Goal: Task Accomplishment & Management: Use online tool/utility

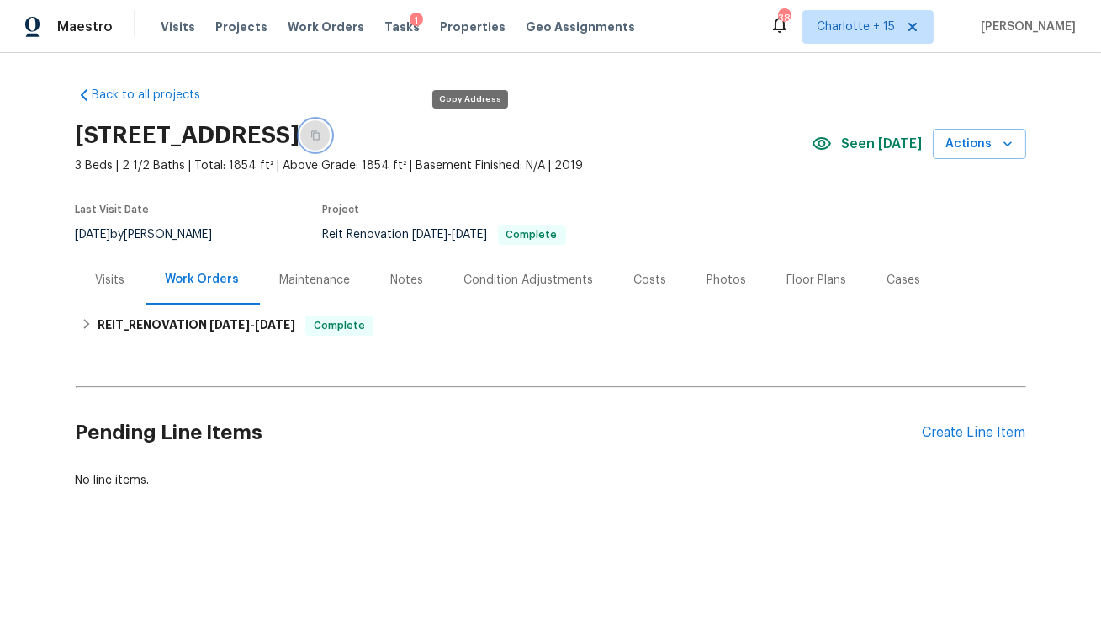
click at [320, 140] on icon "button" at bounding box center [315, 135] width 10 height 10
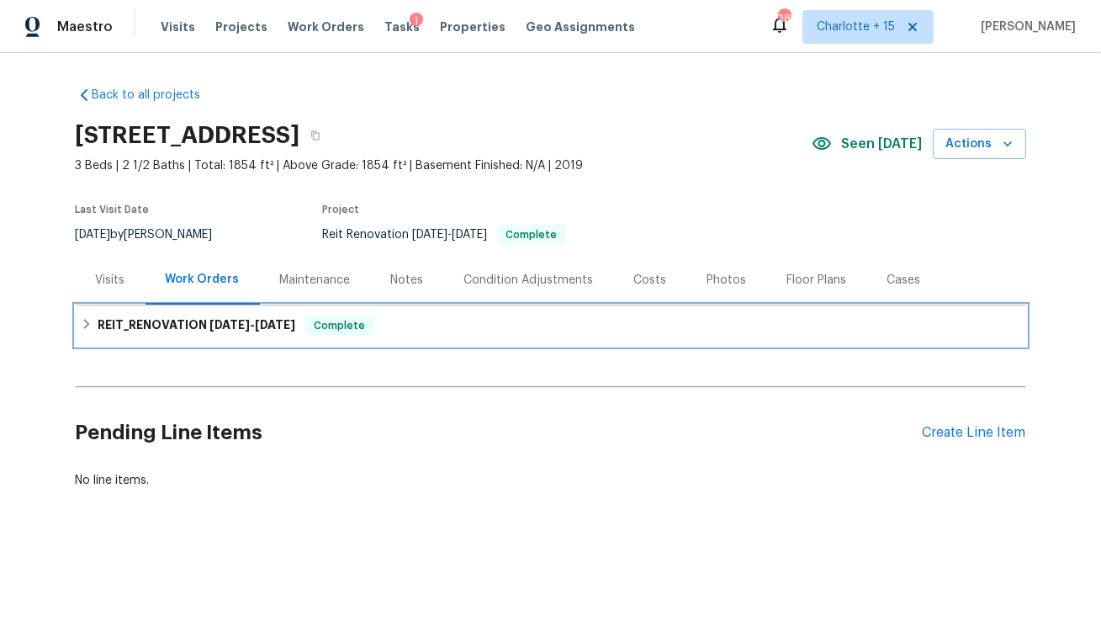
click at [185, 328] on h6 "REIT_RENOVATION 8/6/25 - 8/14/25" at bounding box center [197, 325] width 198 height 20
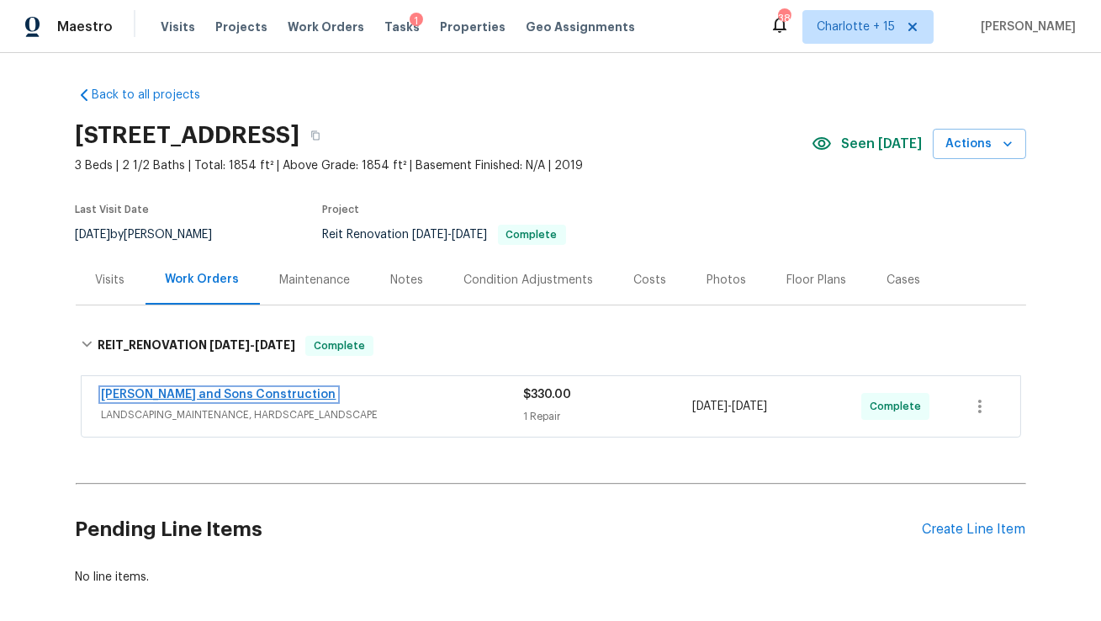
click at [183, 391] on link "Reyes and Sons Construction" at bounding box center [219, 395] width 235 height 12
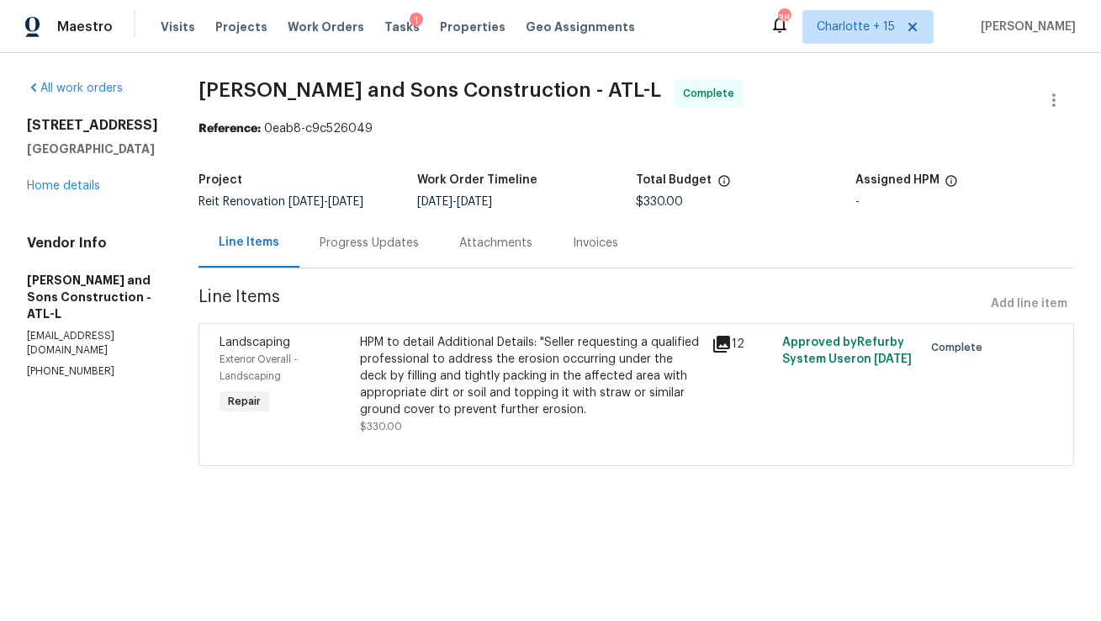
click at [60, 174] on div "375 Dublin Way Dallas, GA 30132 Home details" at bounding box center [92, 155] width 131 height 77
click at [60, 182] on link "Home details" at bounding box center [63, 186] width 73 height 12
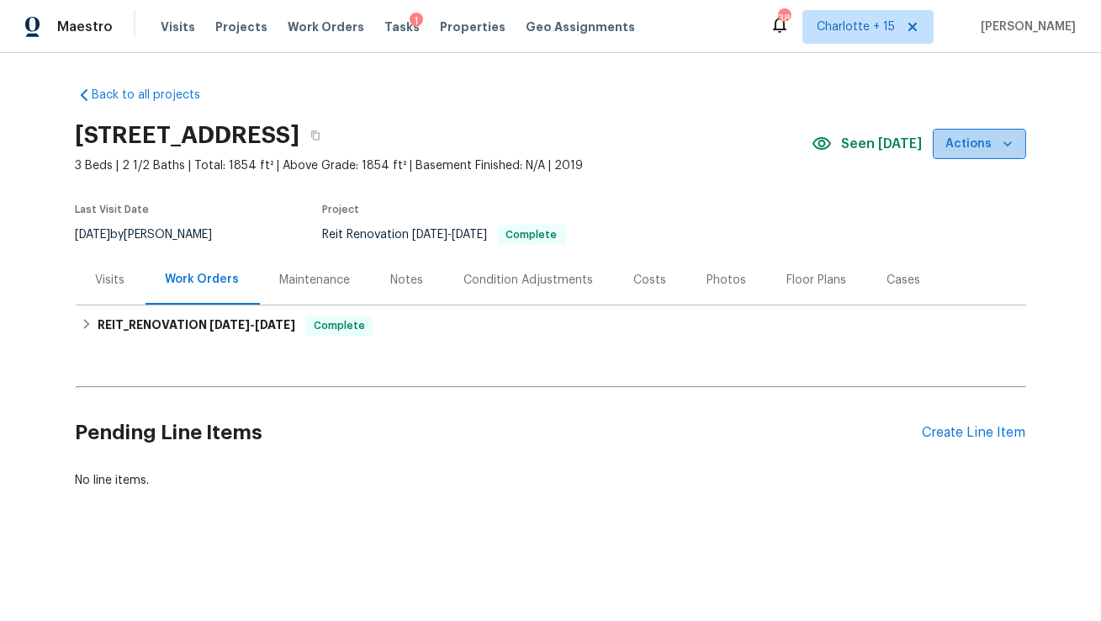
click at [1008, 143] on icon "button" at bounding box center [1008, 143] width 8 height 5
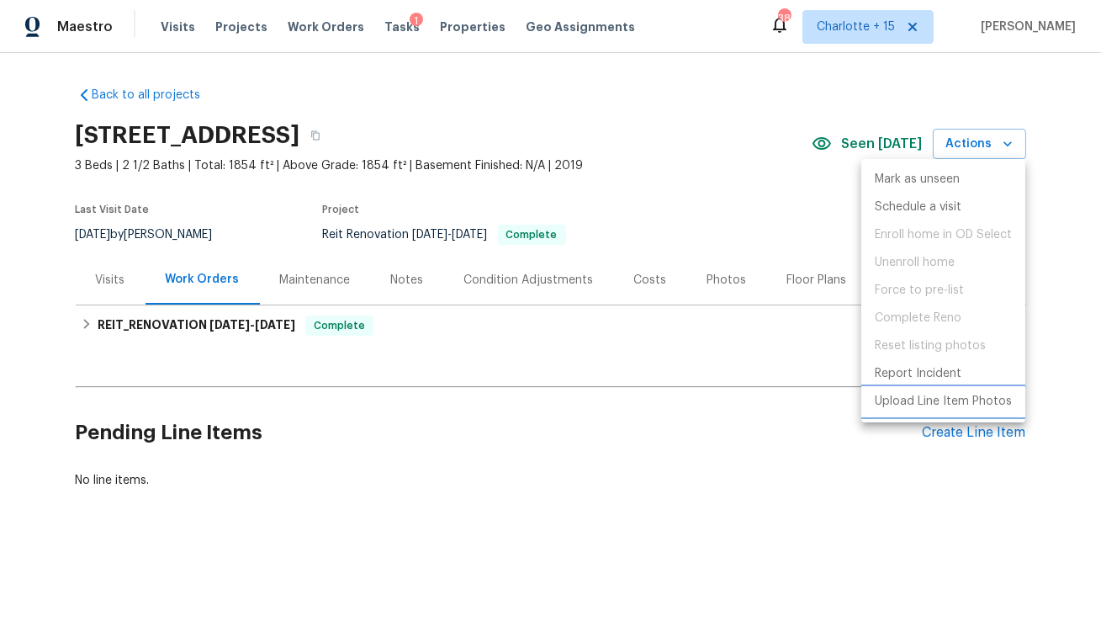
click at [914, 405] on p "Upload Line Item Photos" at bounding box center [943, 402] width 137 height 18
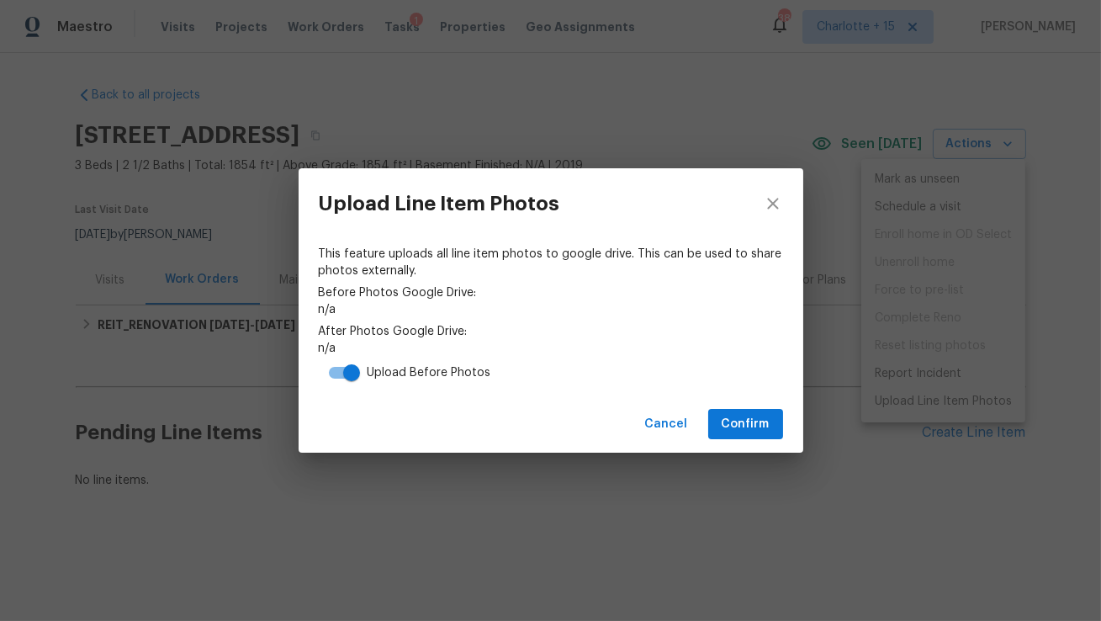
click at [340, 371] on input "checkbox" at bounding box center [352, 373] width 96 height 32
checkbox input "false"
click at [725, 415] on span "Confirm" at bounding box center [746, 424] width 48 height 21
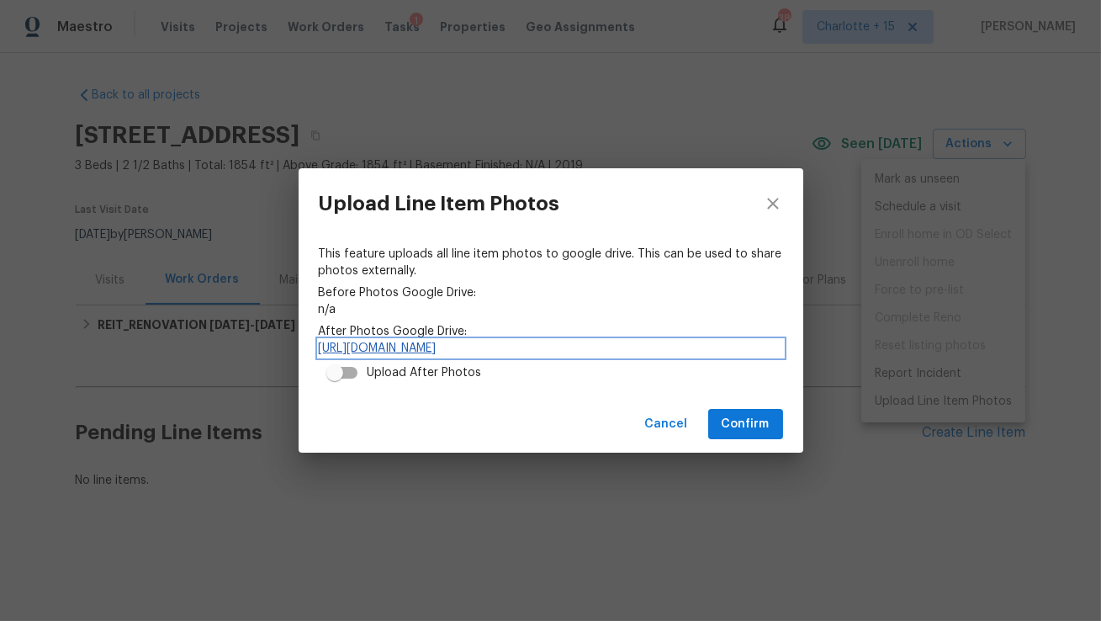
click at [478, 347] on link "https://drive.google.com/drive/folders/1RIs_HBYC1wNLhf8sikOlvEDHQ1NW3Hre" at bounding box center [551, 348] width 464 height 17
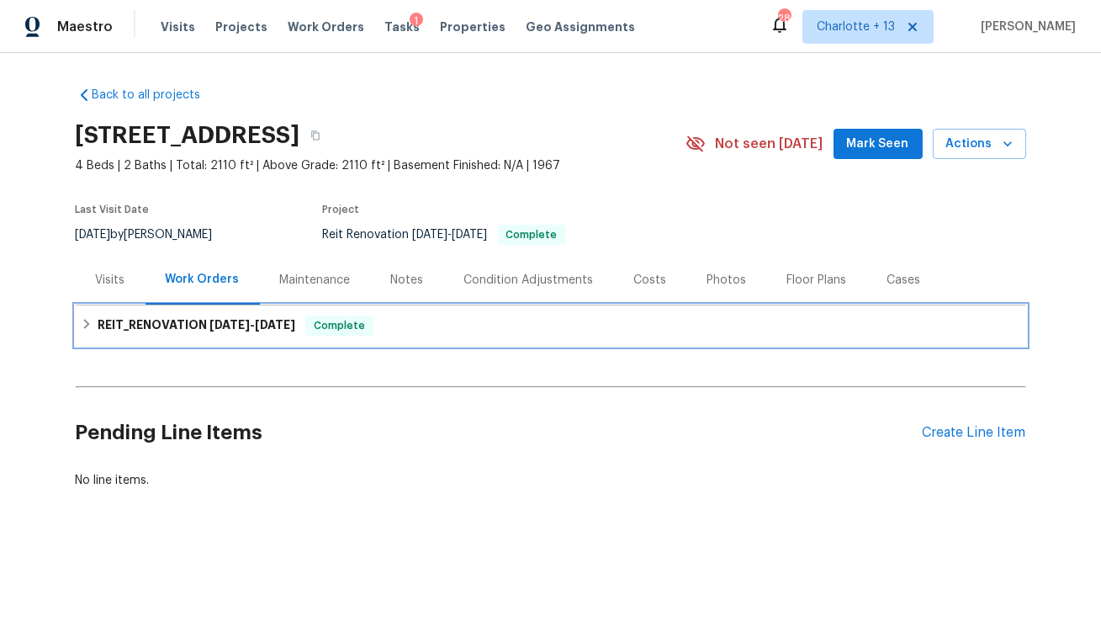
click at [204, 330] on h6 "REIT_RENOVATION 6/26/25 - 6/26/25" at bounding box center [197, 325] width 198 height 20
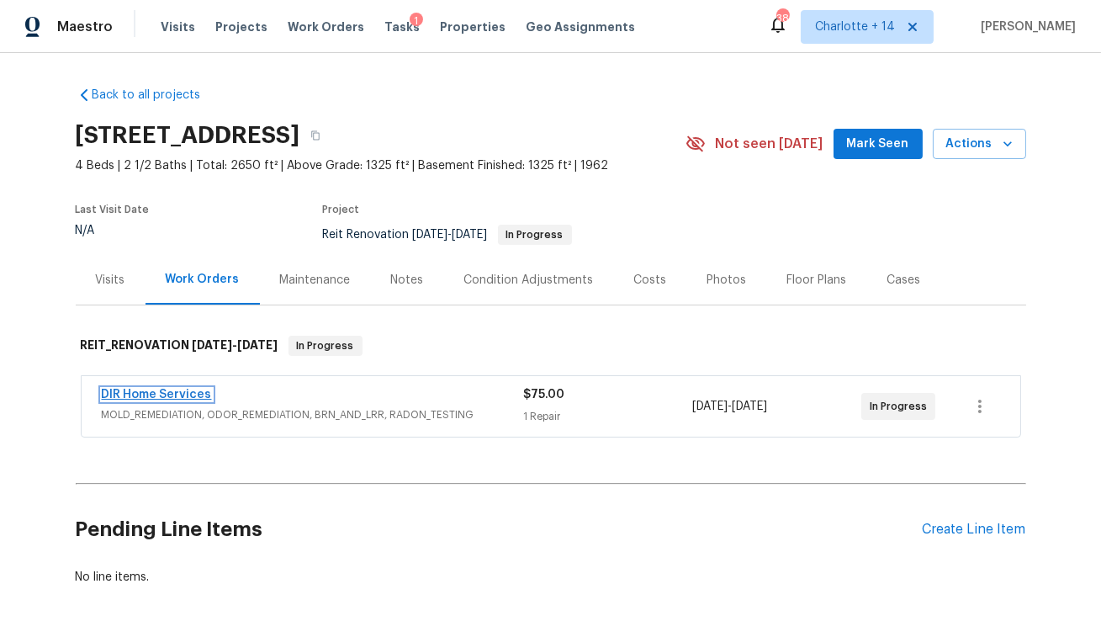
click at [162, 399] on link "DIR Home Services" at bounding box center [157, 395] width 110 height 12
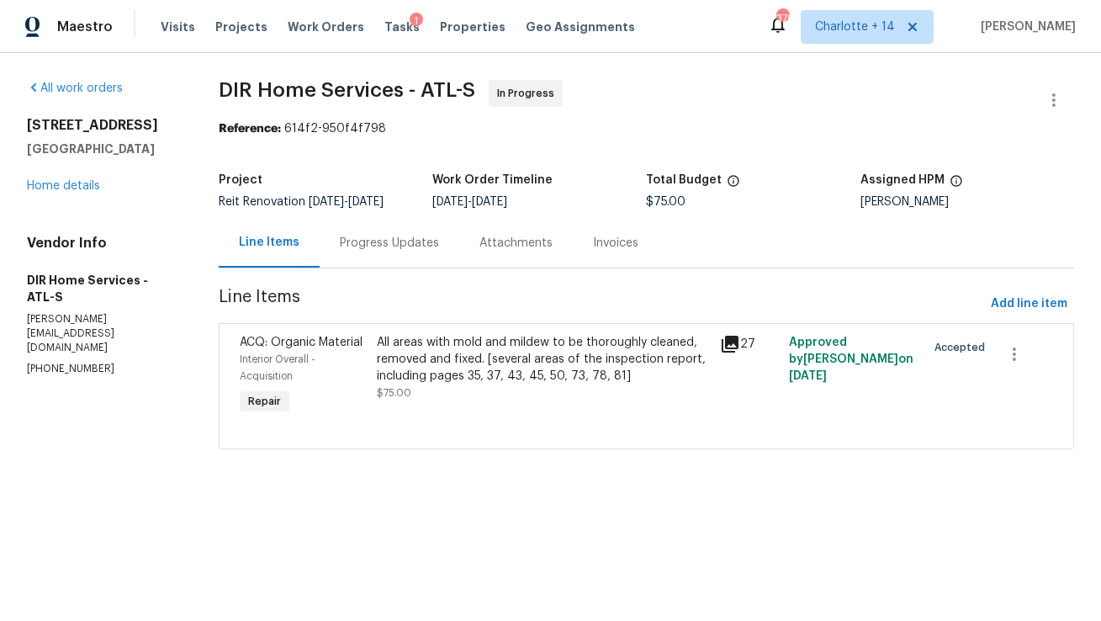
click at [368, 246] on div "Progress Updates" at bounding box center [389, 243] width 99 height 17
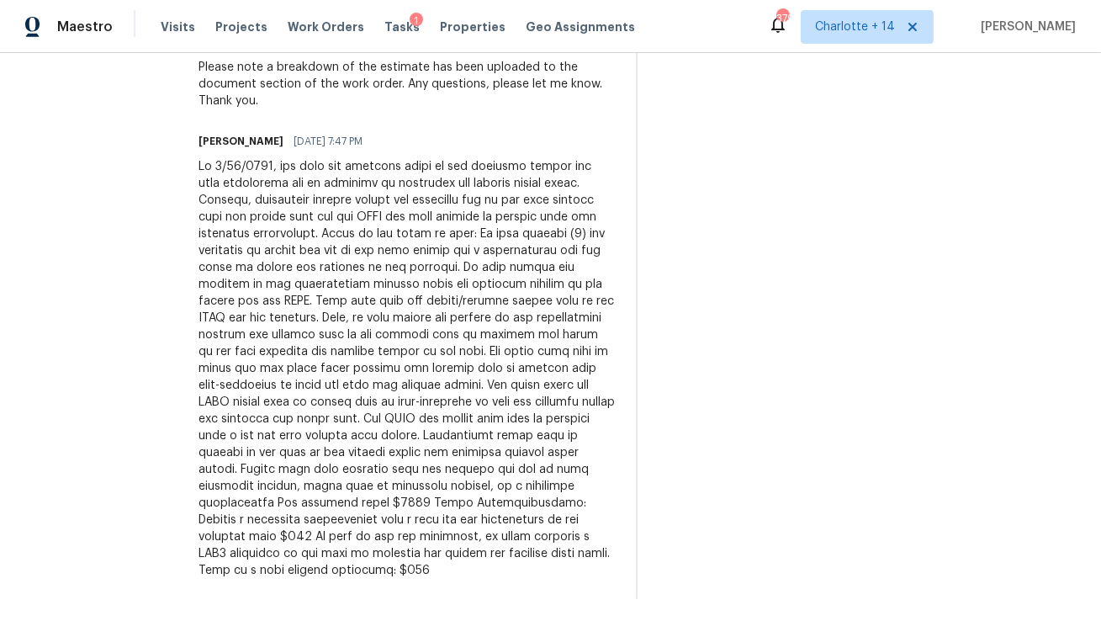
scroll to position [639, 0]
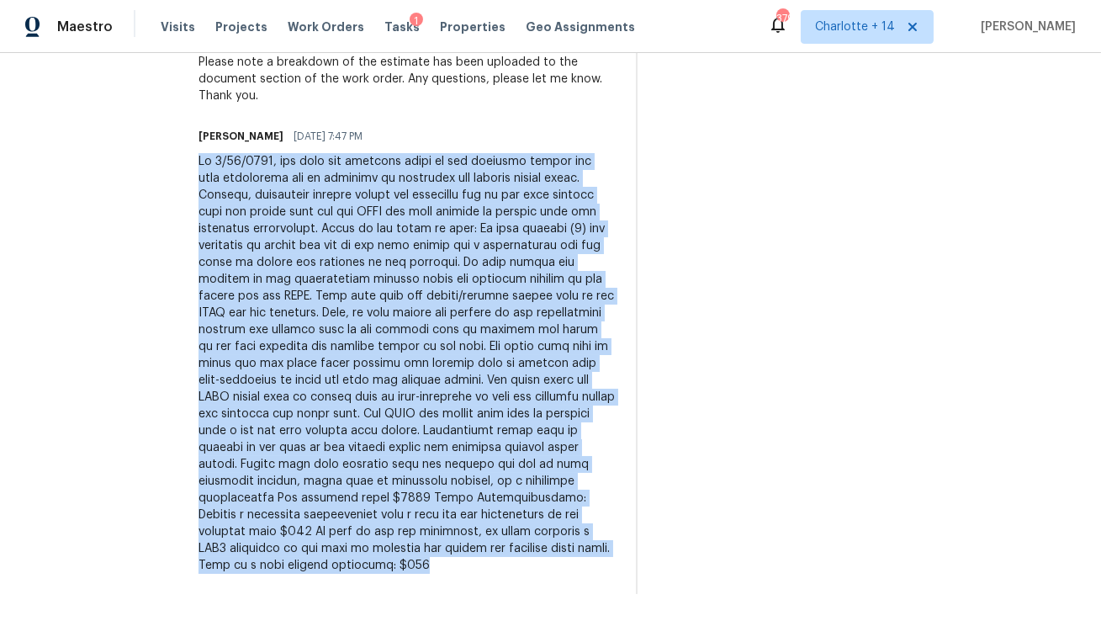
drag, startPoint x: 213, startPoint y: 162, endPoint x: 463, endPoint y: 593, distance: 499.1
click at [463, 593] on div "Trade Partner Updates [PERSON_NAME] [DATE] 8:58 PM Thanks [PERSON_NAME]! [PERSO…" at bounding box center [407, 263] width 417 height 661
copy div "On [DATE], the home was assessed based on the findings during the home inspecti…"
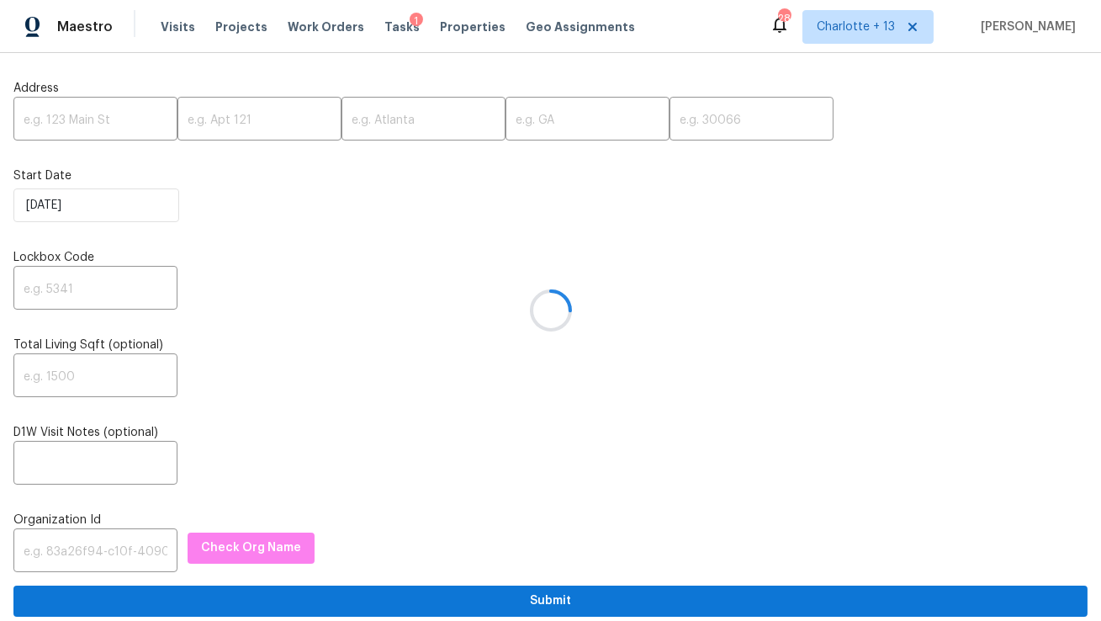
click at [96, 123] on div at bounding box center [550, 310] width 1101 height 621
click at [96, 123] on input "text" at bounding box center [95, 121] width 164 height 40
paste input "[STREET_ADDRESS][PERSON_NAME]"
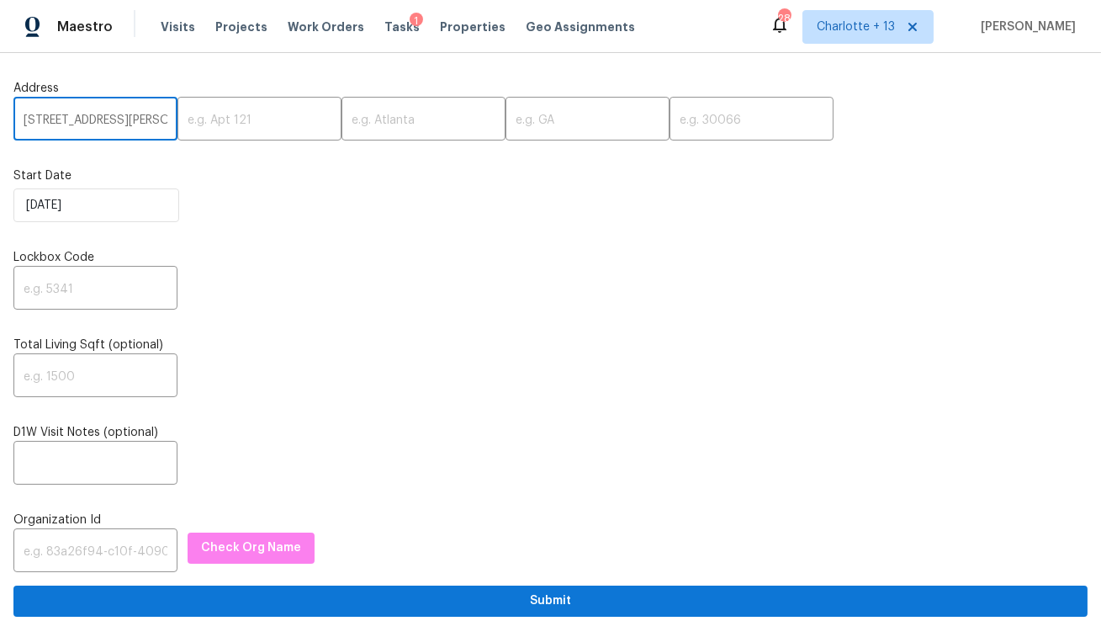
scroll to position [0, 100]
click at [128, 121] on input "[STREET_ADDRESS][PERSON_NAME]" at bounding box center [95, 121] width 164 height 40
type input "[STREET_ADDRESS][PERSON_NAME]"
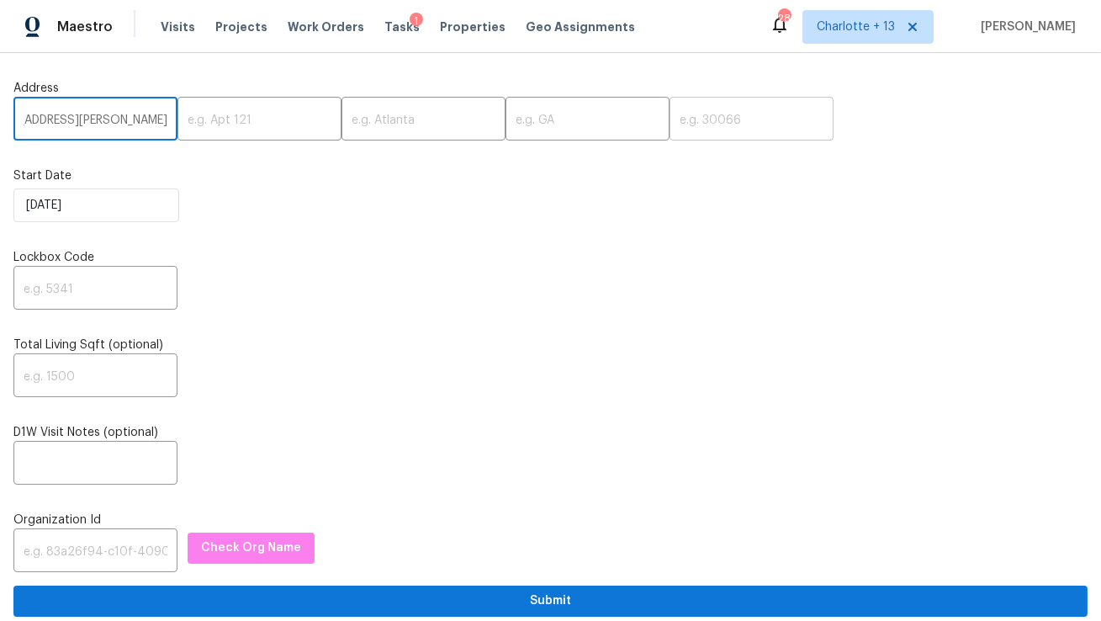
click at [678, 124] on input "text" at bounding box center [752, 121] width 164 height 40
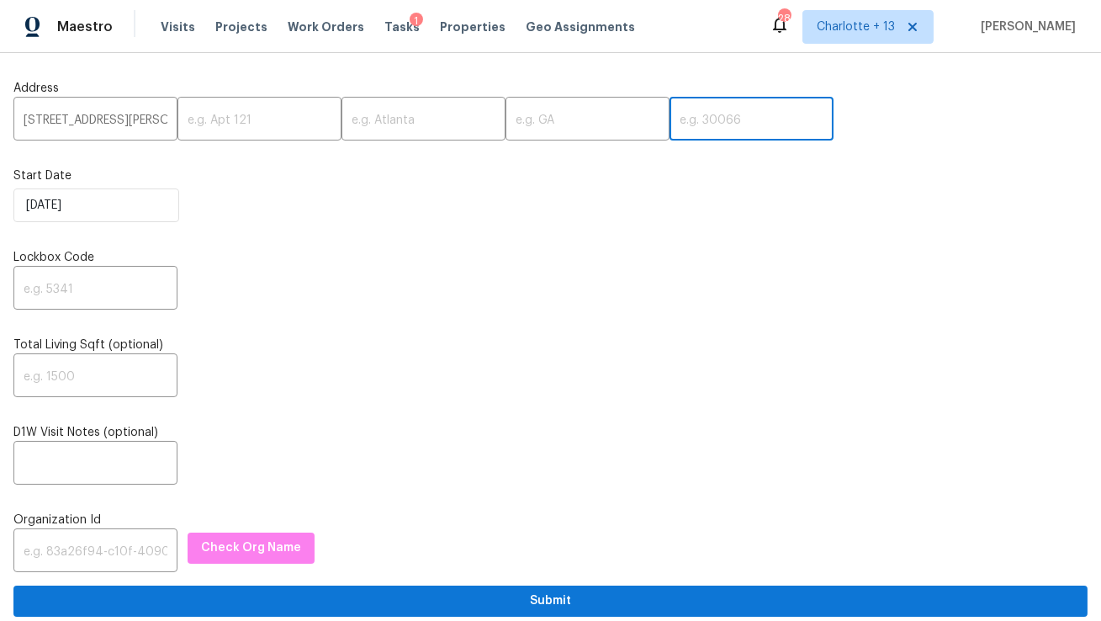
paste input "30134"
type input "30134"
click at [142, 124] on input "[STREET_ADDRESS][PERSON_NAME]" at bounding box center [95, 121] width 164 height 40
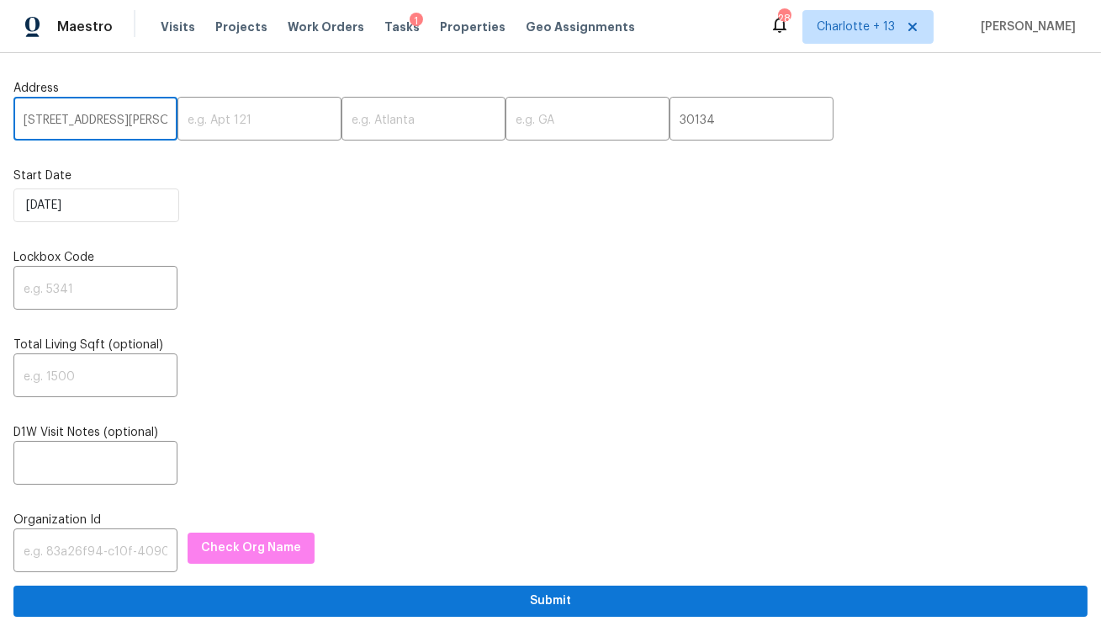
click at [142, 124] on input "8208 Connally Dr, Douglasville, GA" at bounding box center [95, 121] width 164 height 40
type input "8208 Connally Dr,, GA"
click at [358, 128] on input "text" at bounding box center [424, 121] width 164 height 40
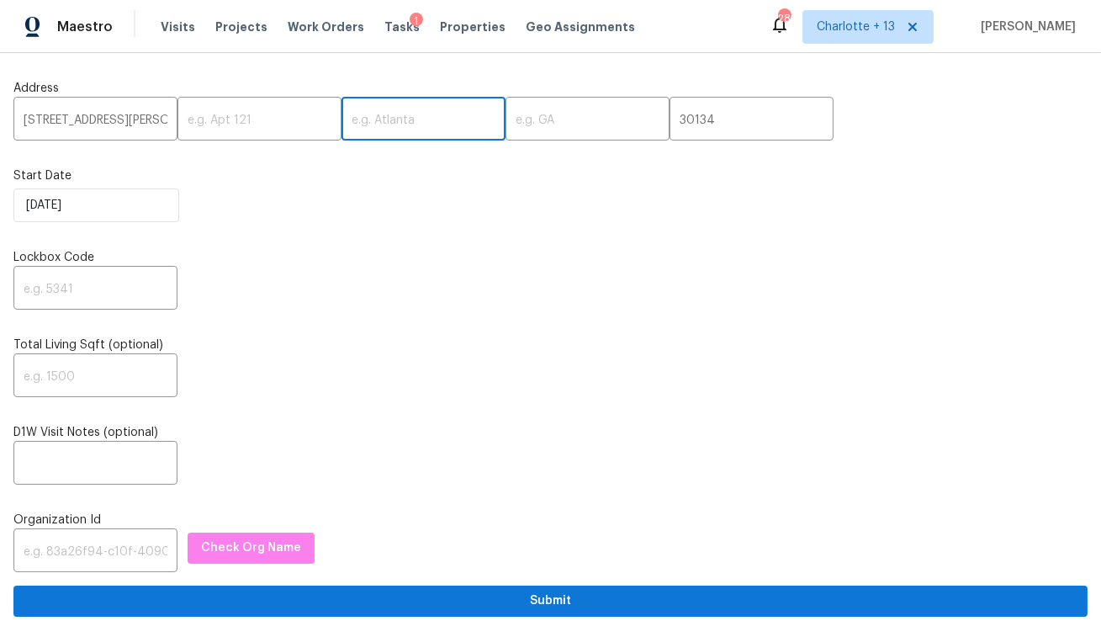
paste input "Douglasville"
type input "Douglasville"
click at [140, 125] on input "8208 Connally Dr,, GA" at bounding box center [95, 121] width 164 height 40
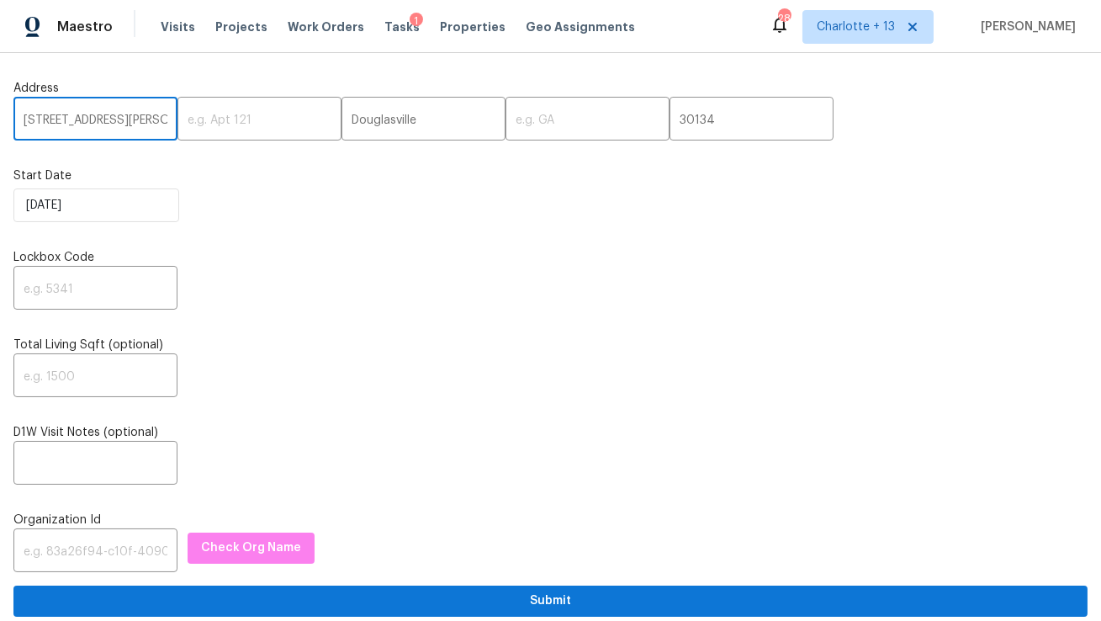
click at [140, 125] on input "8208 Connally Dr,, GA" at bounding box center [95, 121] width 164 height 40
type input "8208 Connally Dr,,"
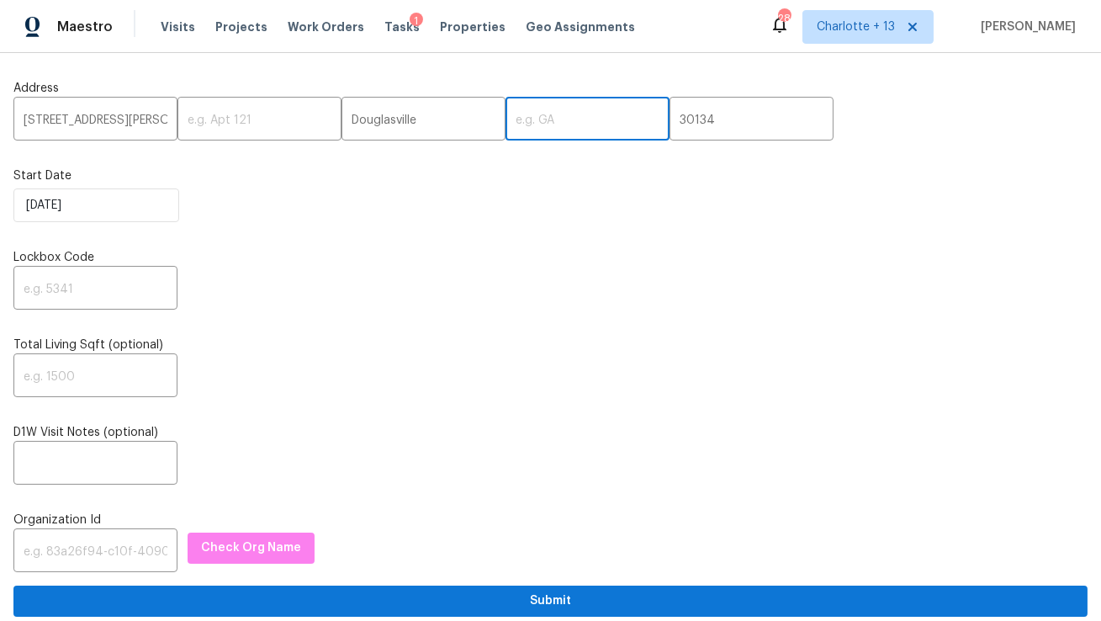
click at [548, 115] on input "text" at bounding box center [588, 121] width 164 height 40
paste input "GA"
type input "GA"
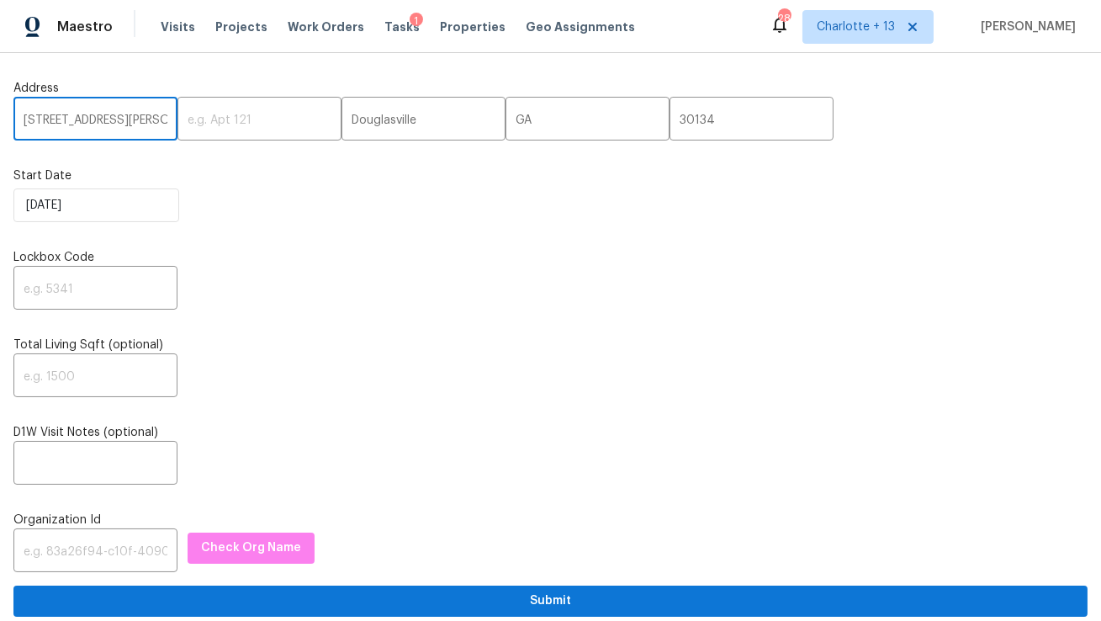
click at [135, 116] on input "8208 Connally Dr,," at bounding box center [95, 121] width 164 height 40
type input "8208 Connally Dr"
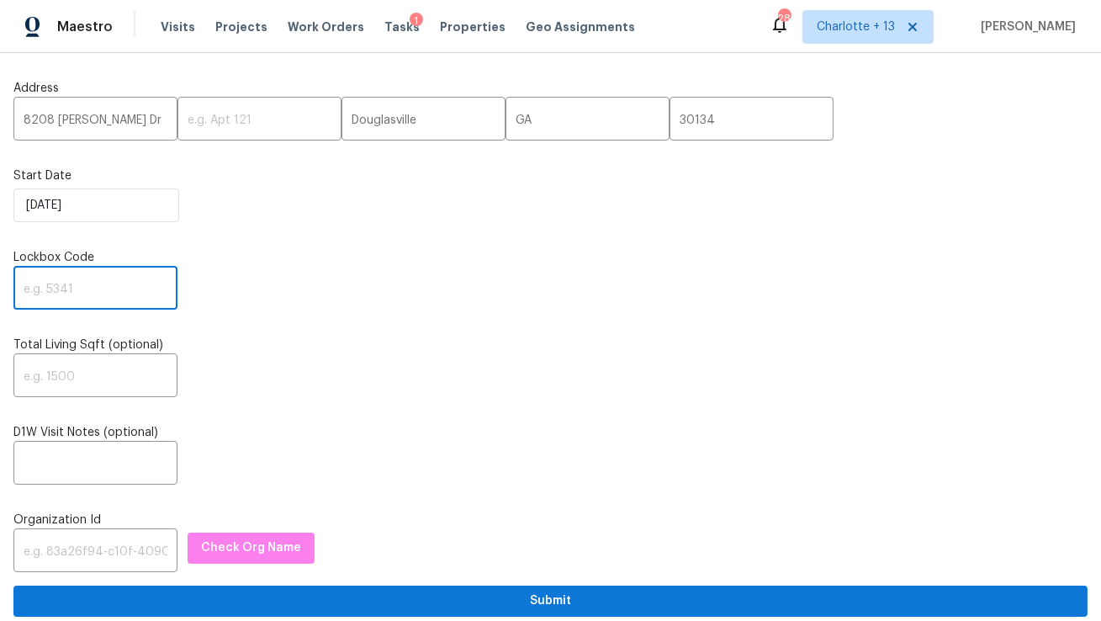
click at [65, 291] on input "text" at bounding box center [95, 290] width 164 height 40
paste input "1768"
type input "1768"
click at [100, 544] on input "text" at bounding box center [95, 552] width 164 height 40
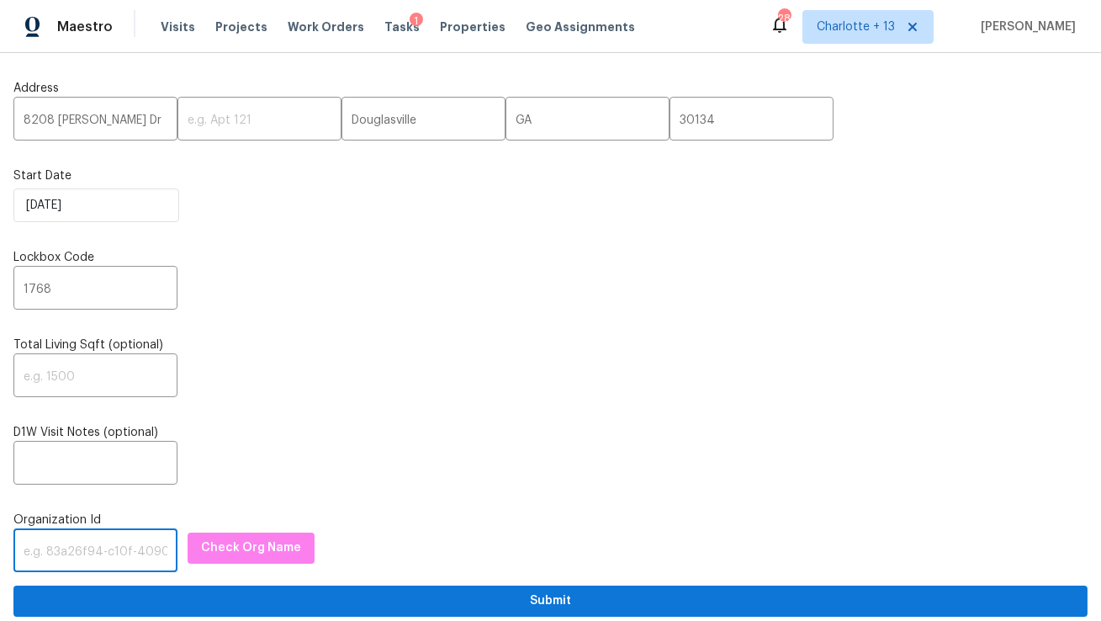
paste input "1349d153-b359-4f9b-b4dd-758ff939cc37"
type input "1349d153-b359-4f9b-b4dd-758ff939cc37"
click at [202, 552] on span "Check Org Name" at bounding box center [251, 548] width 100 height 21
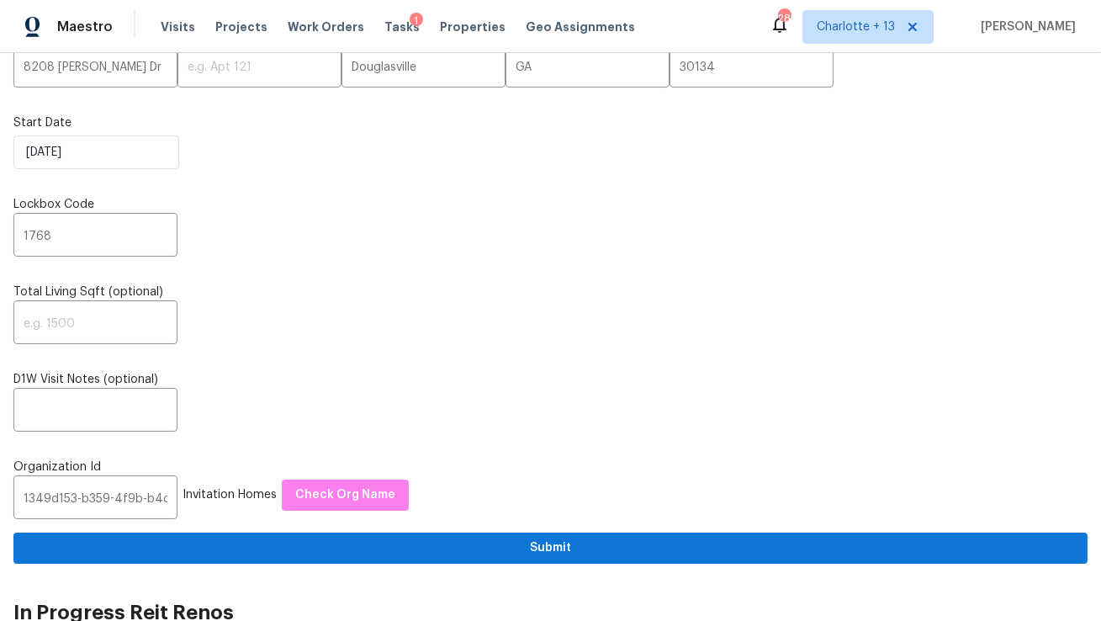
scroll to position [103, 0]
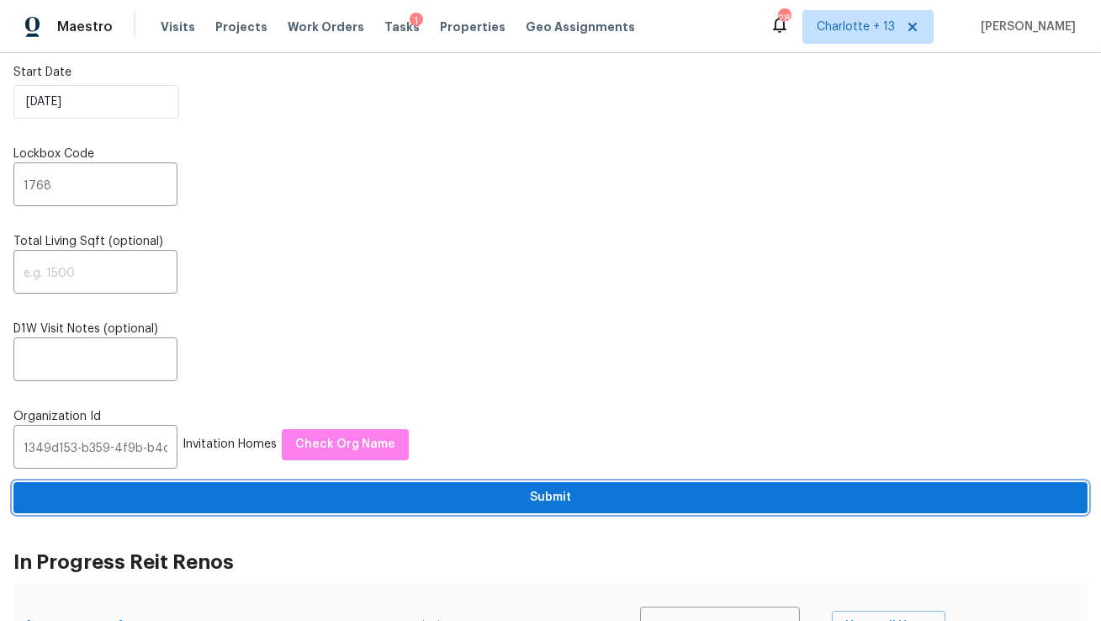
click at [507, 488] on button "Submit" at bounding box center [550, 497] width 1074 height 31
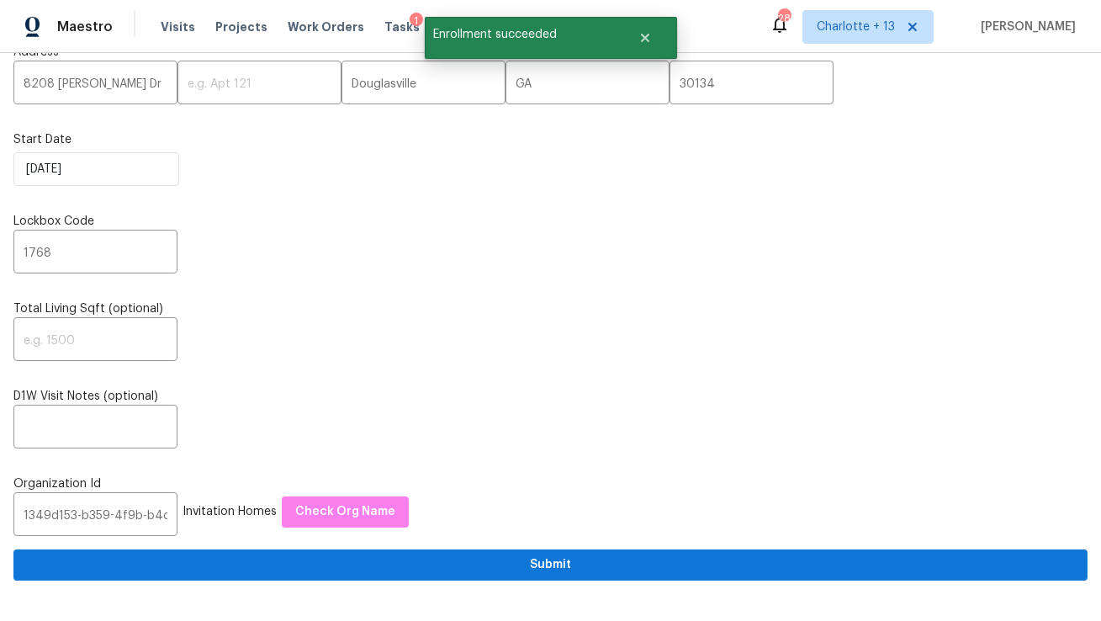
scroll to position [0, 0]
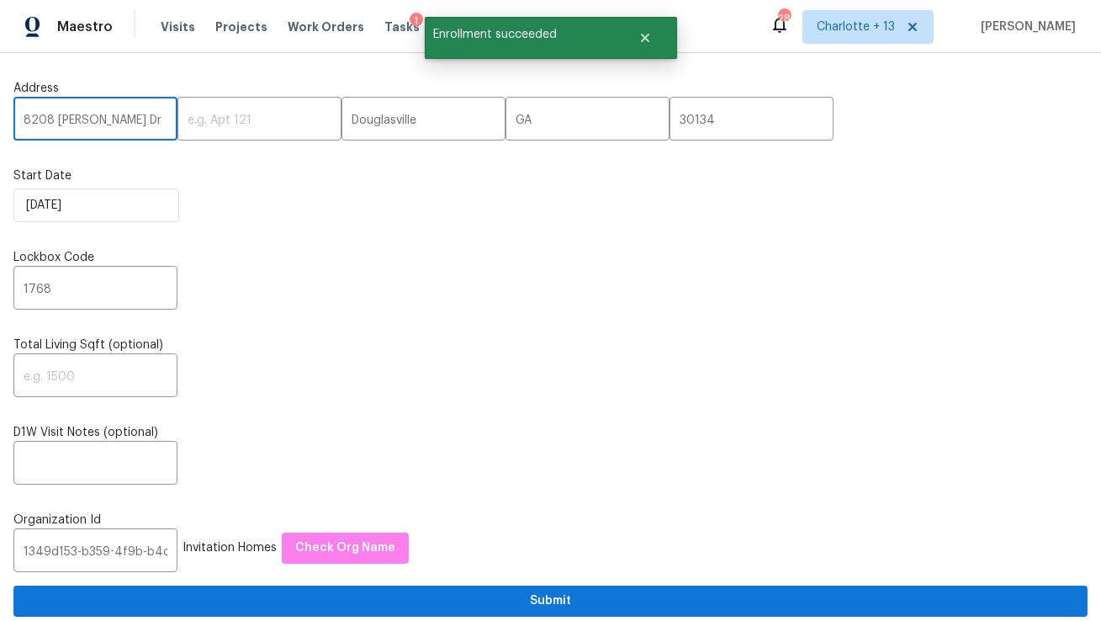
click at [67, 127] on input "8208 Connally Dr" at bounding box center [95, 121] width 164 height 40
click at [182, 37] on div "Visits Projects Work Orders Tasks 1 Properties Geo Assignments" at bounding box center [408, 27] width 495 height 34
click at [177, 26] on span "Visits" at bounding box center [178, 27] width 34 height 17
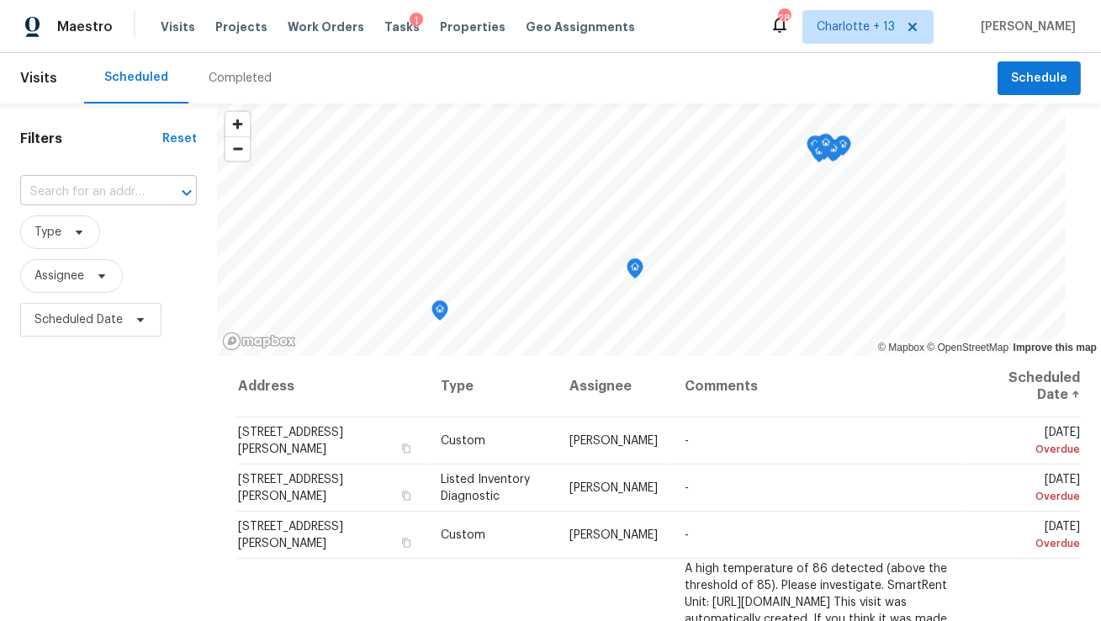
click at [101, 191] on input "text" at bounding box center [85, 192] width 130 height 26
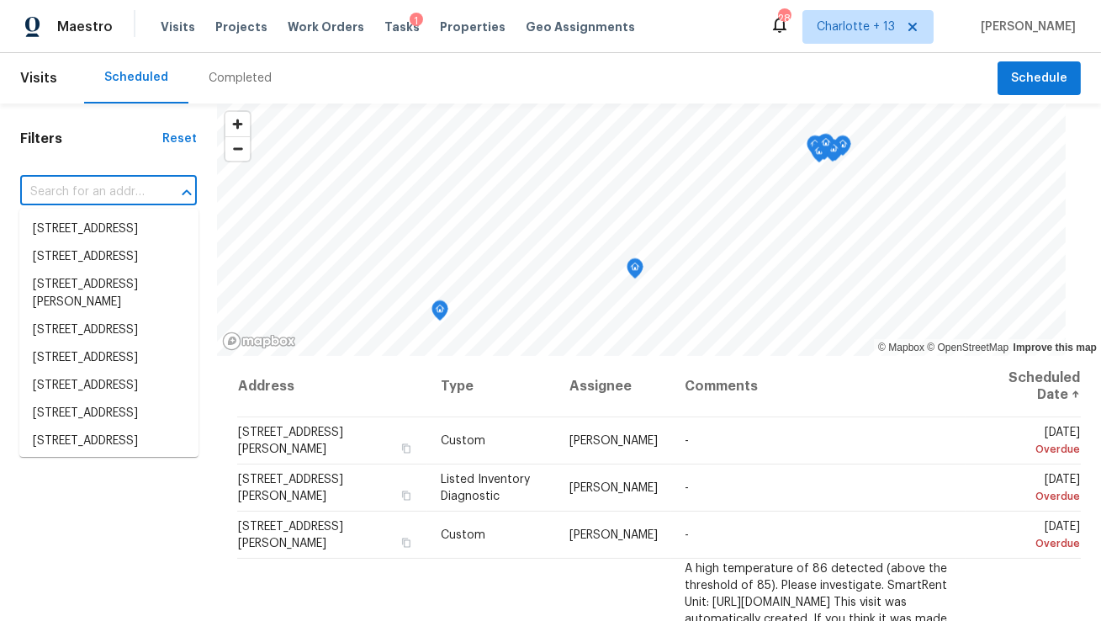
paste input "8208 Connally Dr"
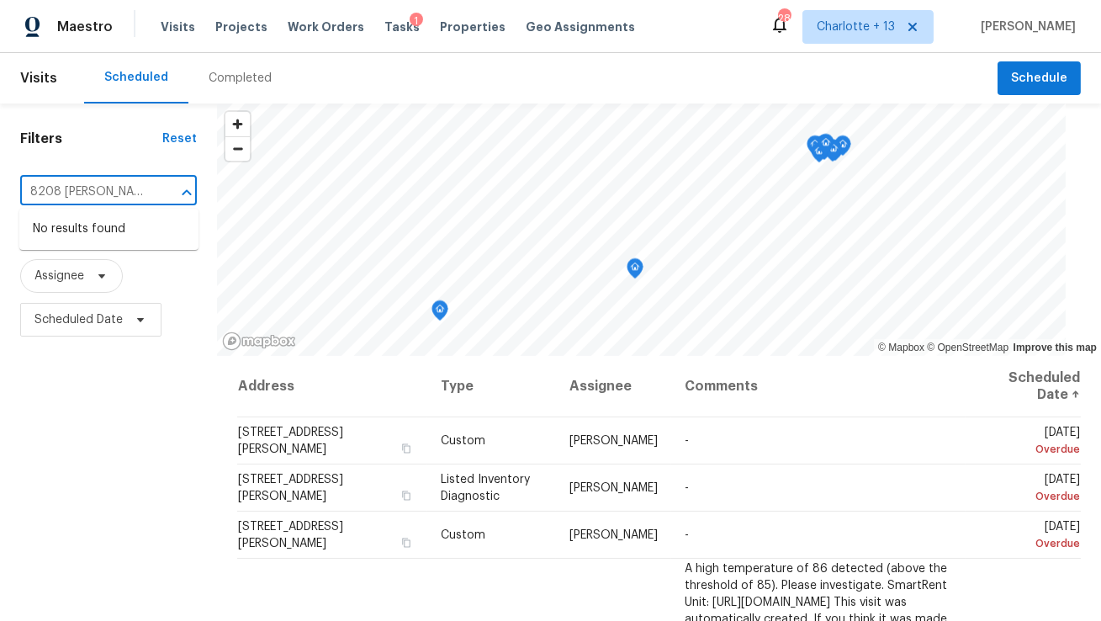
type input "8208 Connally Dr"
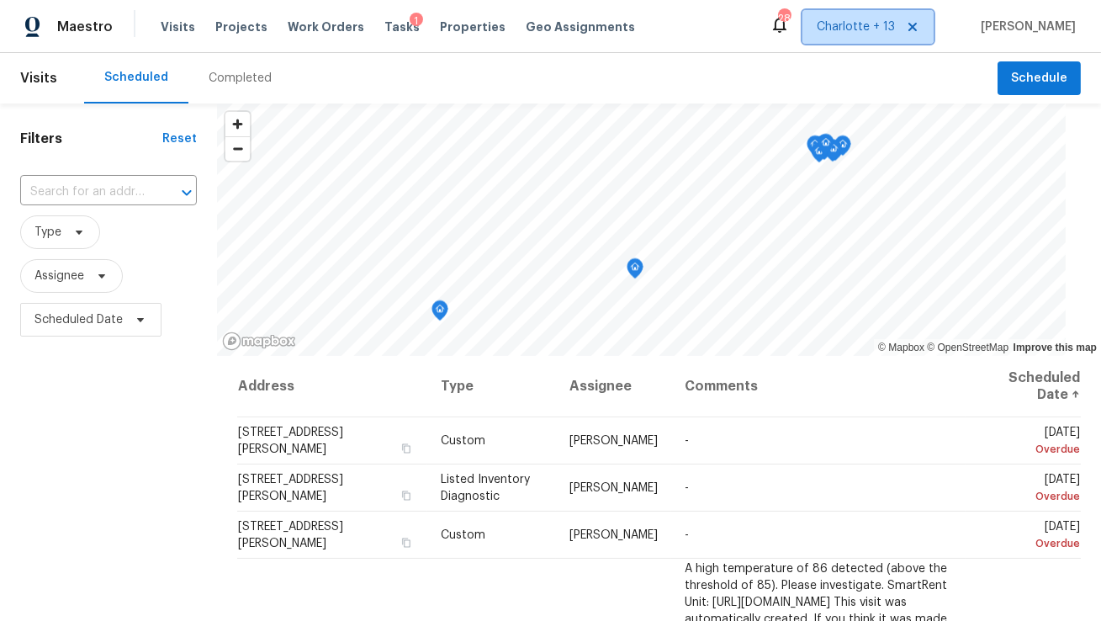
click at [895, 19] on span "Charlotte + 13" at bounding box center [856, 27] width 78 height 17
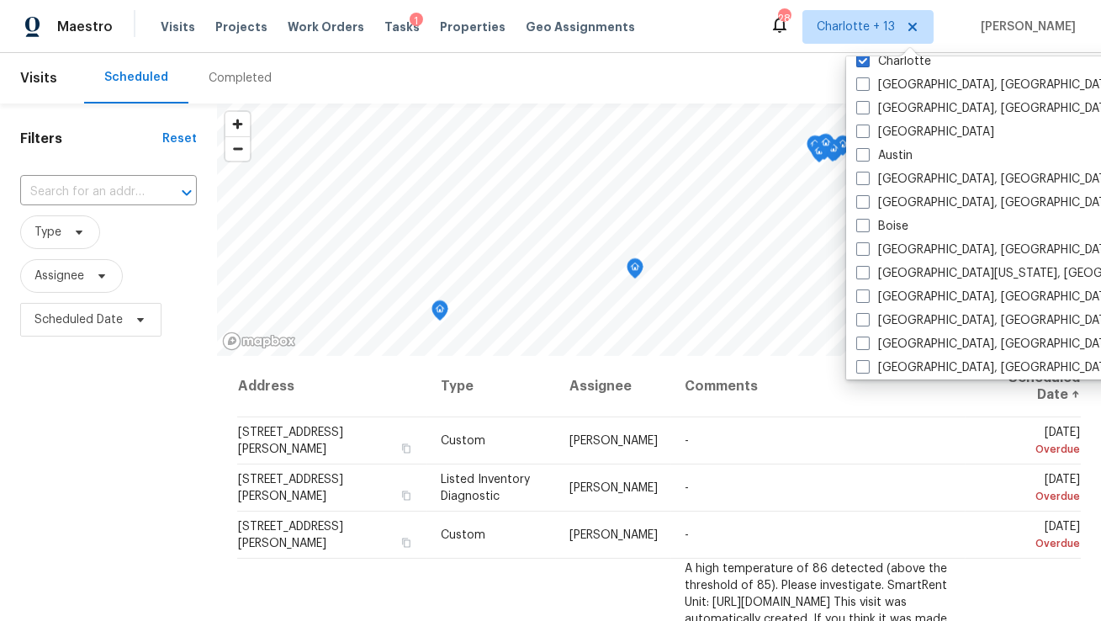
scroll to position [316, 0]
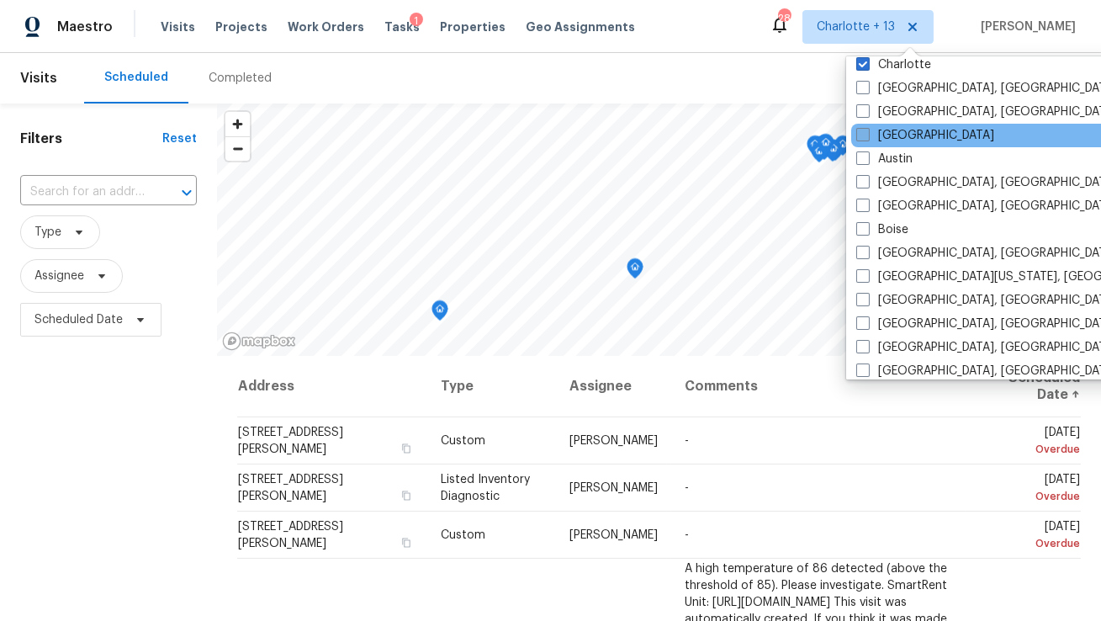
click at [865, 136] on span at bounding box center [862, 134] width 13 height 13
click at [865, 136] on input "Atlanta" at bounding box center [861, 132] width 11 height 11
checkbox input "true"
click at [77, 174] on div "​" at bounding box center [108, 192] width 177 height 36
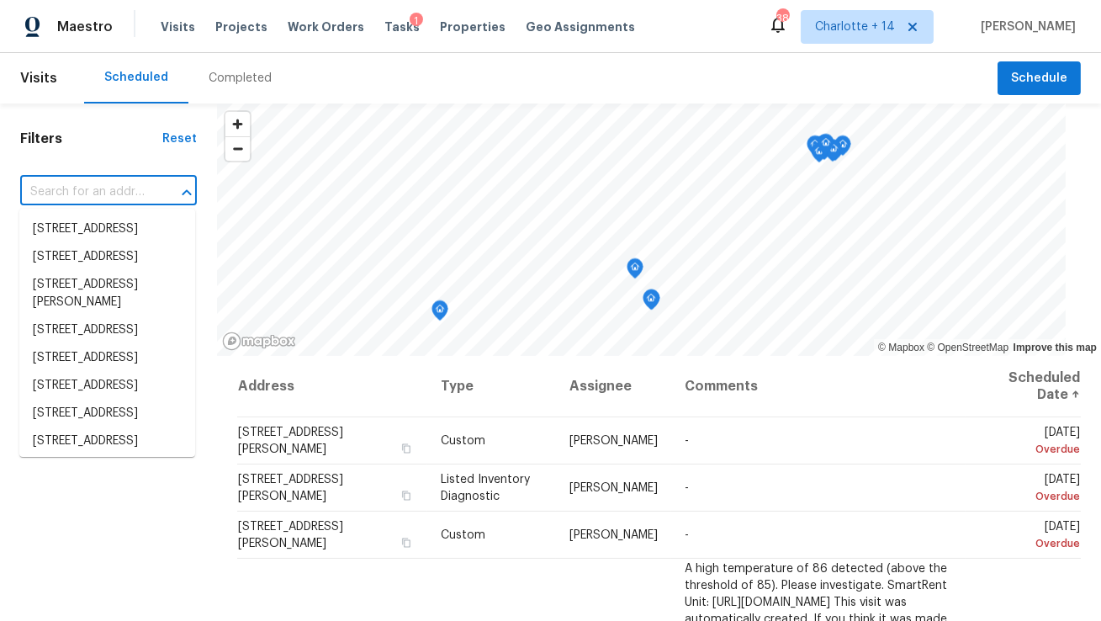
paste input "8208 Connally Dr"
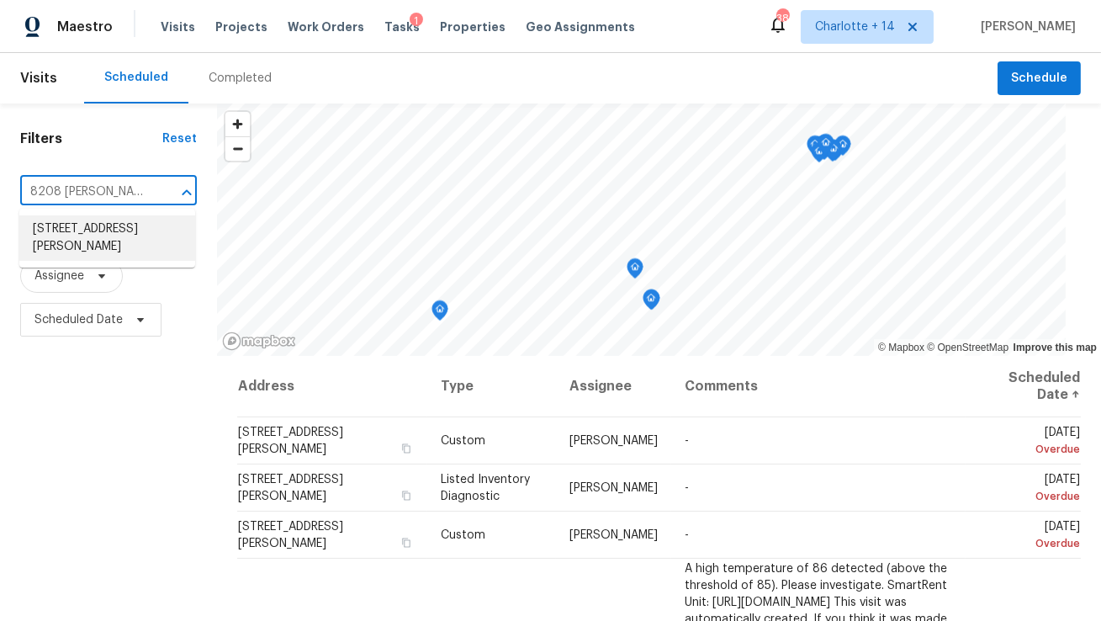
type input "8208 Connally Dr"
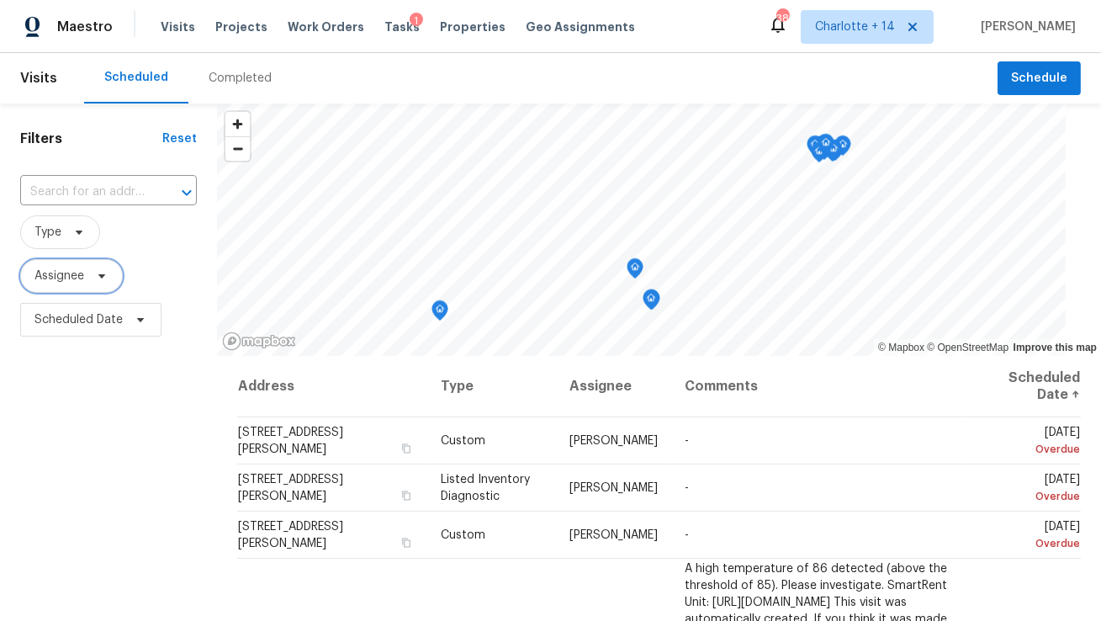
click at [58, 284] on span "Assignee" at bounding box center [71, 276] width 103 height 34
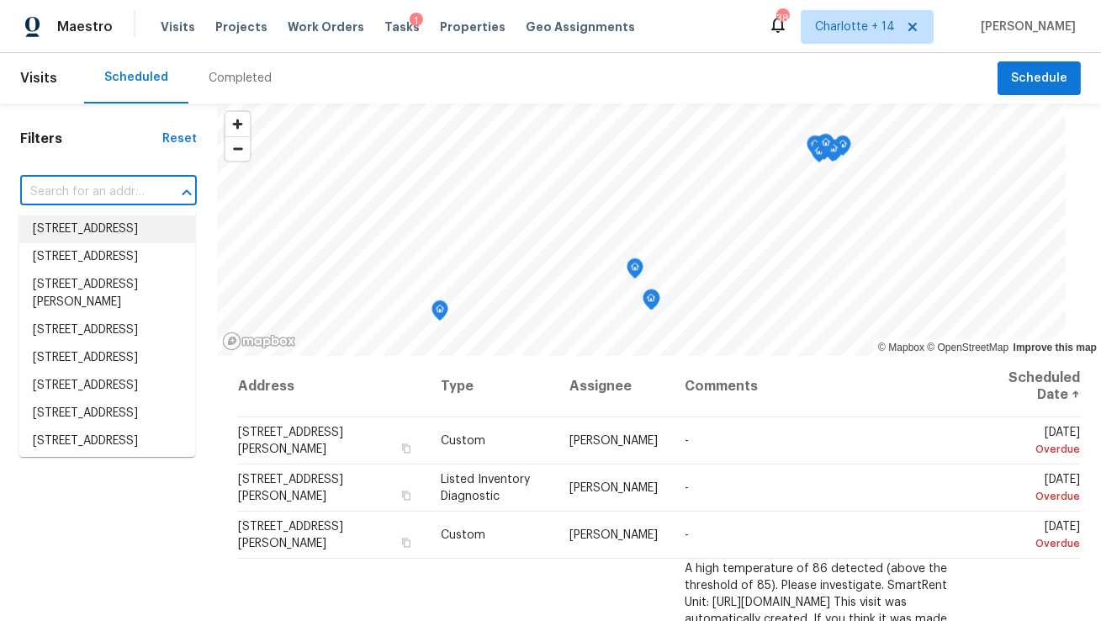
click at [79, 193] on input "text" at bounding box center [85, 192] width 130 height 26
paste input "8208 Connally Dr"
type input "8208 Connally Dr"
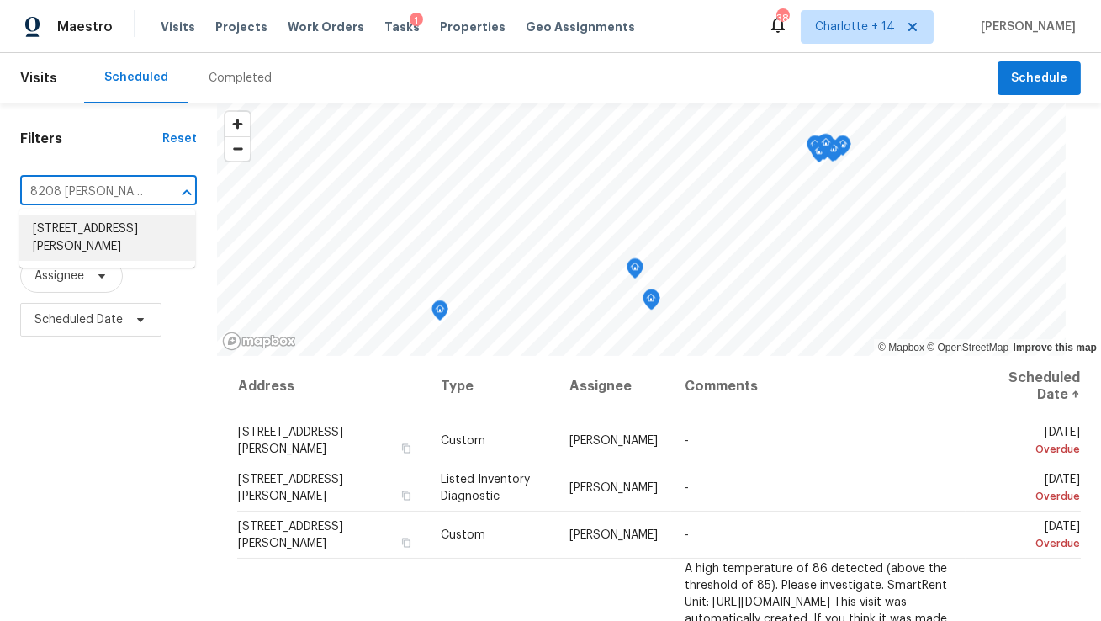
click at [82, 224] on li "8208 Connally Dr, Douglasville, GA 30134" at bounding box center [107, 237] width 176 height 45
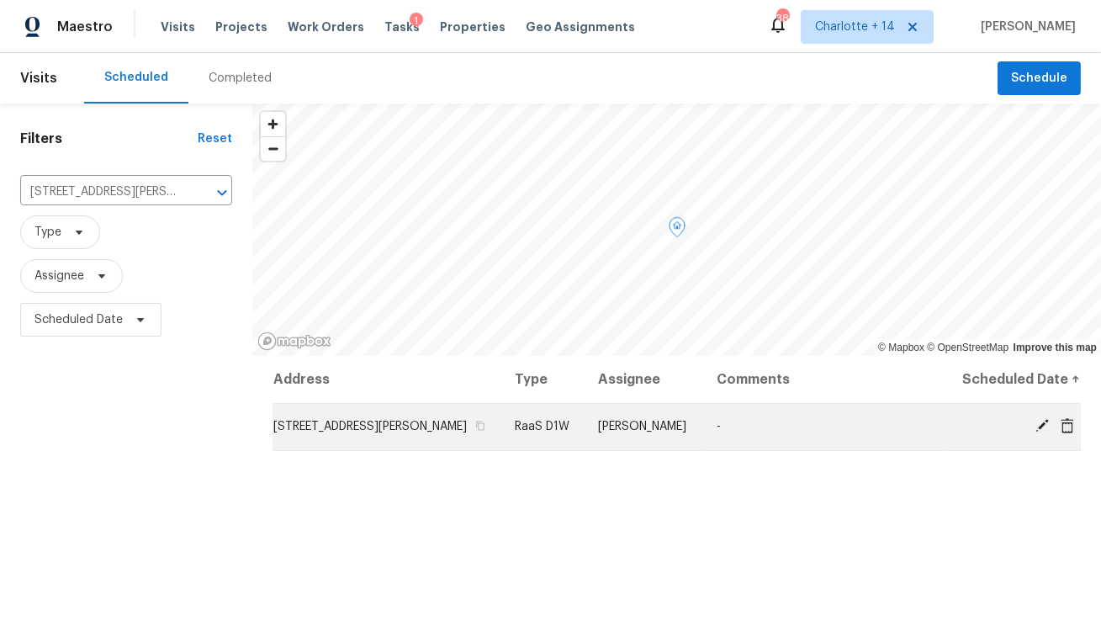
click at [1068, 426] on icon at bounding box center [1067, 424] width 13 height 15
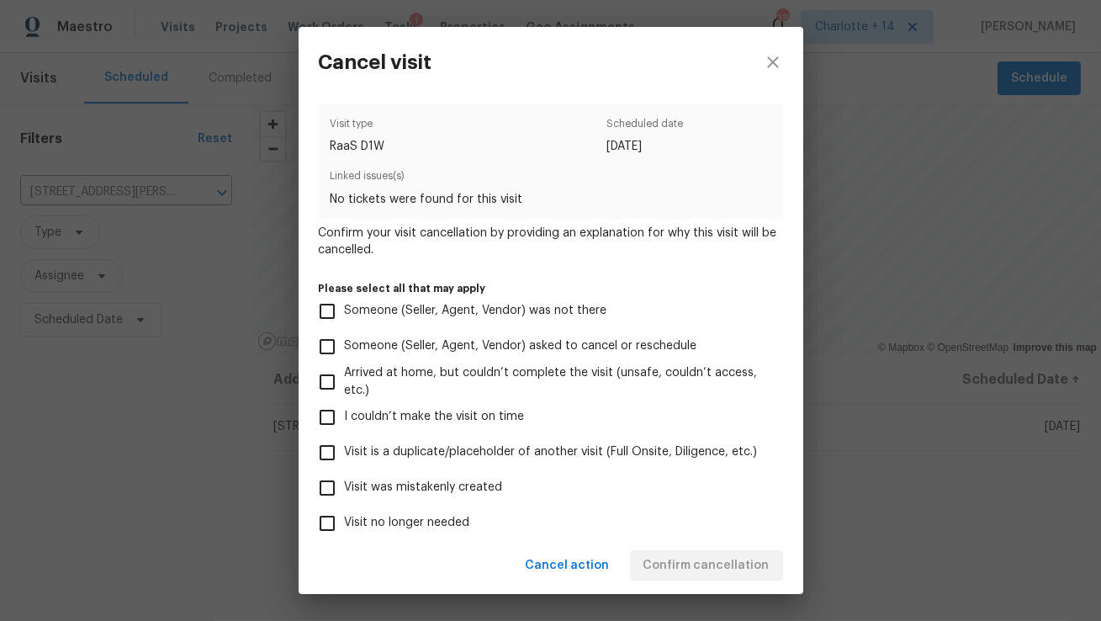
click at [446, 490] on span "Visit was mistakenly created" at bounding box center [424, 488] width 158 height 18
click at [345, 490] on input "Visit was mistakenly created" at bounding box center [327, 487] width 35 height 35
checkbox input "true"
click at [713, 563] on span "Confirm cancellation" at bounding box center [707, 565] width 126 height 21
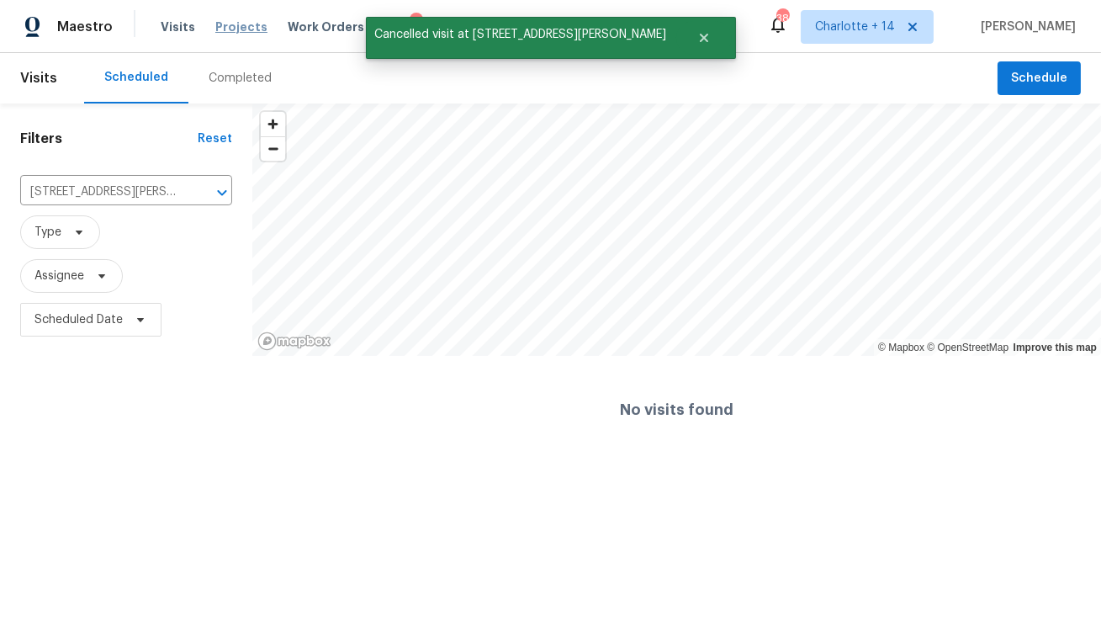
click at [225, 30] on span "Projects" at bounding box center [241, 27] width 52 height 17
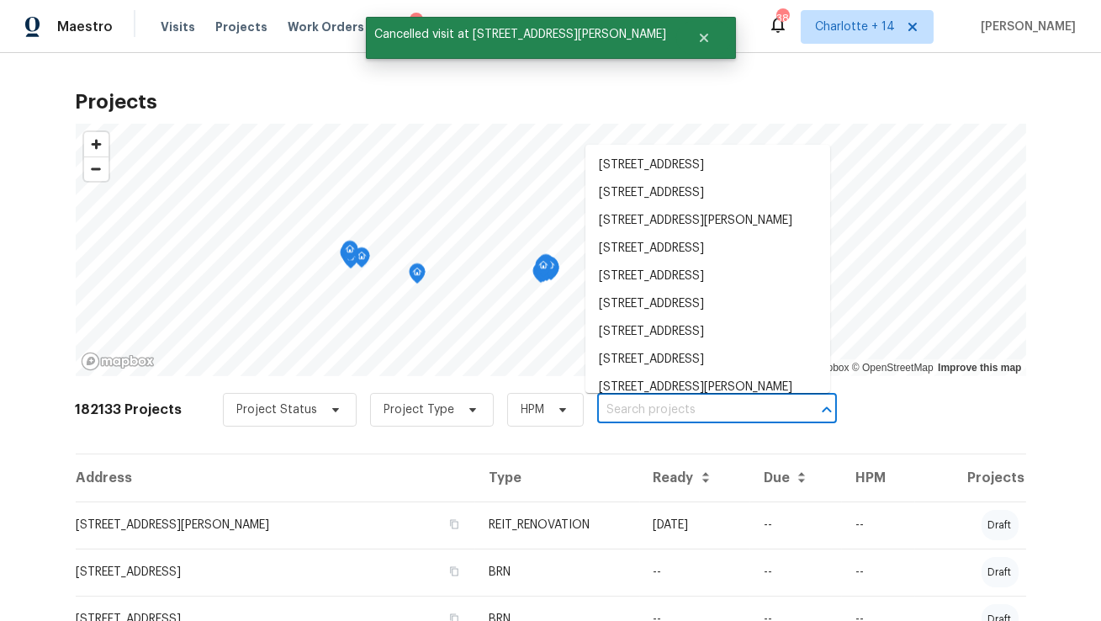
click at [675, 413] on input "text" at bounding box center [693, 410] width 193 height 26
paste input "8208 Connally Dr"
type input "8208 Connally Dr"
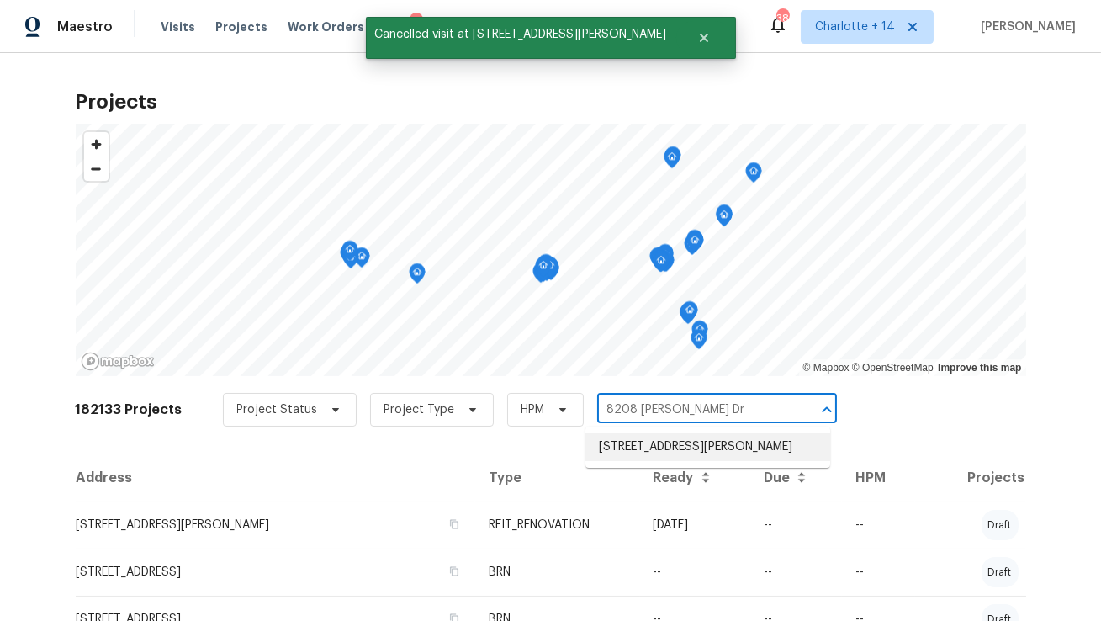
click at [661, 461] on li "8208 Connally Dr, Douglasville, GA 30134" at bounding box center [707, 447] width 245 height 28
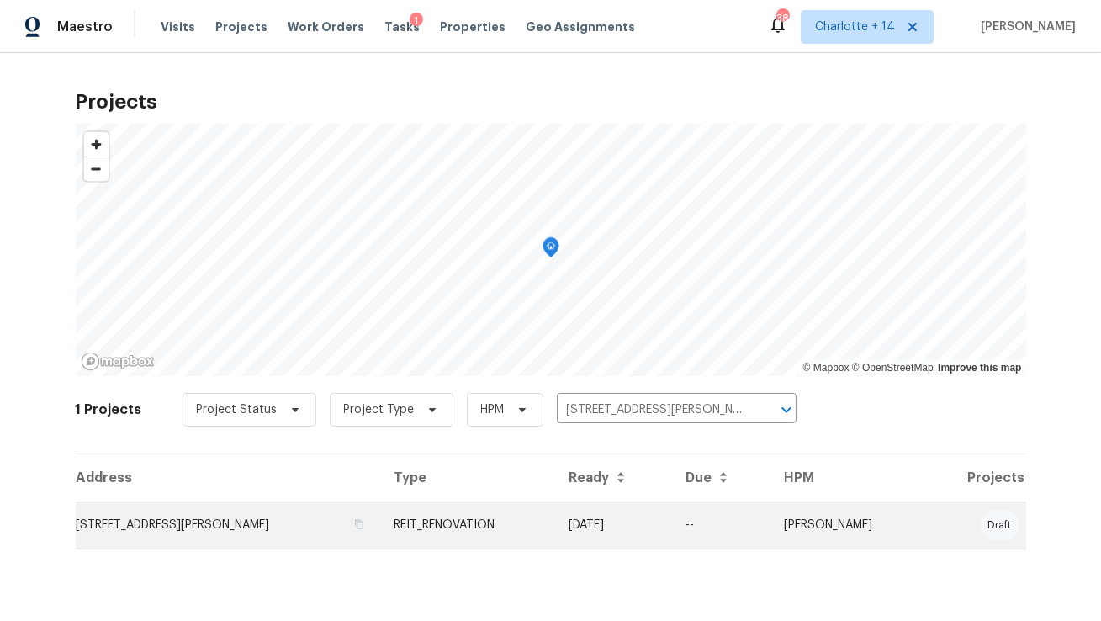
click at [195, 533] on td "8208 Connally Dr, Douglasville, GA 30134" at bounding box center [228, 524] width 305 height 47
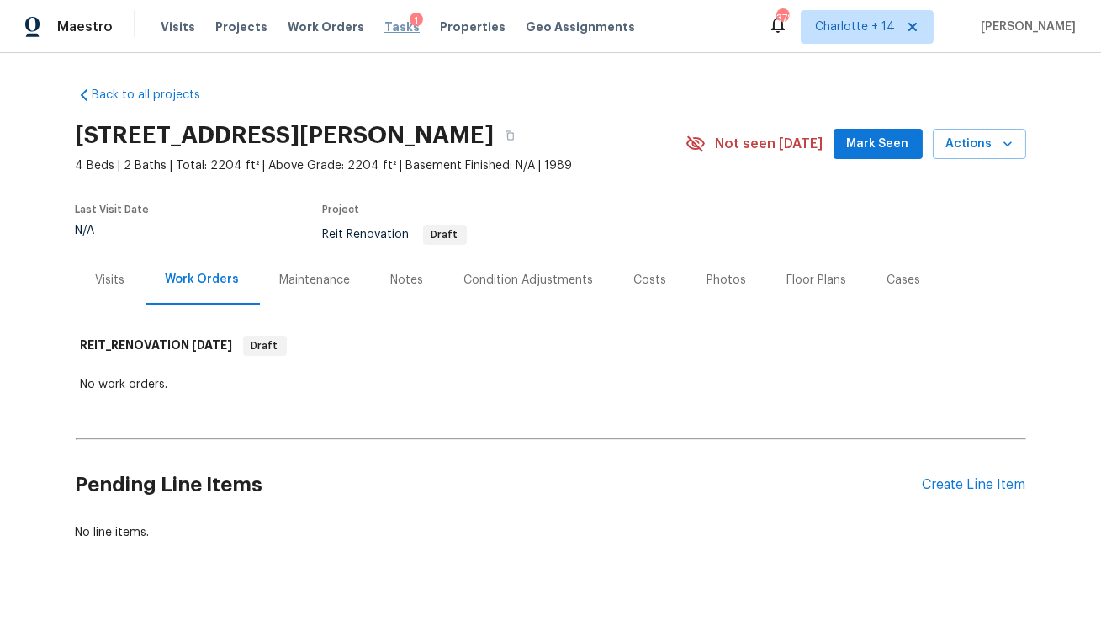
click at [387, 27] on span "Tasks" at bounding box center [401, 27] width 35 height 12
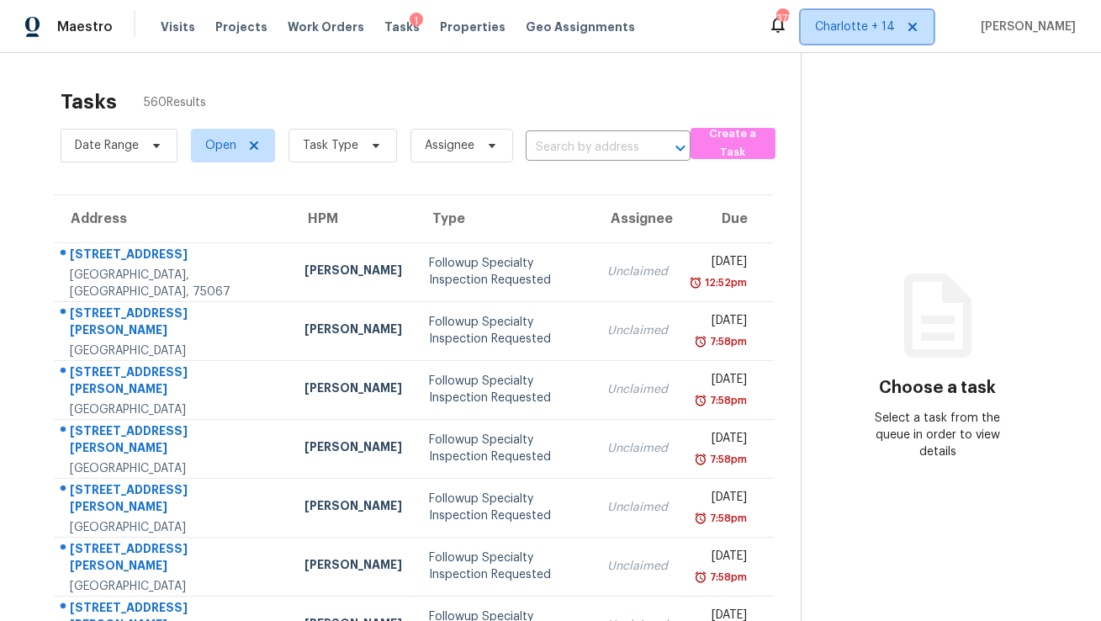
click at [917, 24] on icon at bounding box center [912, 27] width 8 height 8
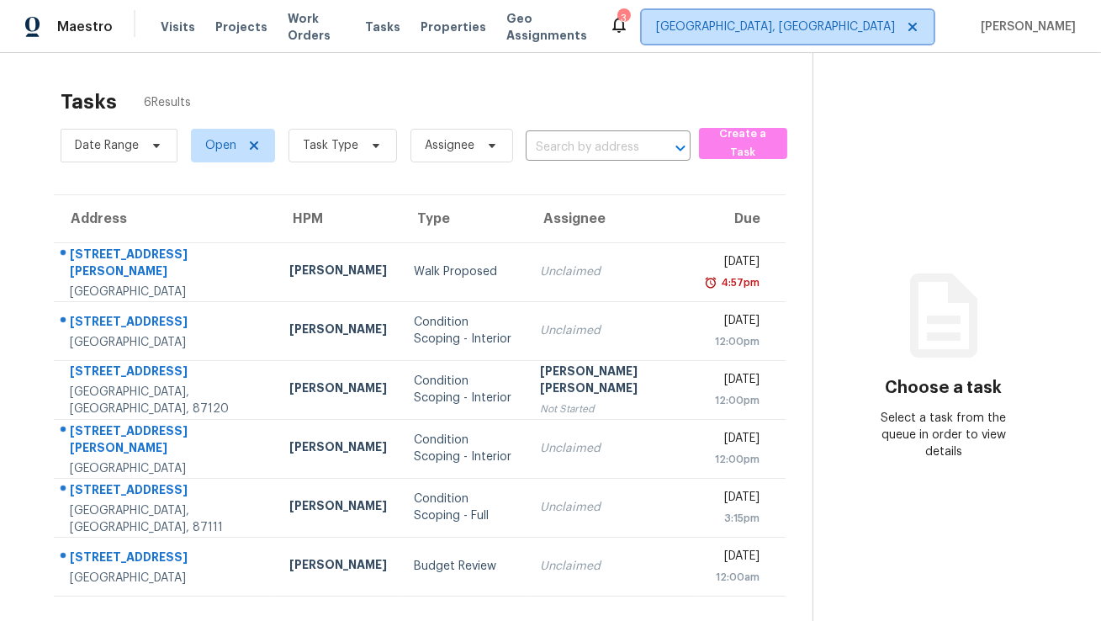
click at [885, 32] on span "Albuquerque, NM" at bounding box center [775, 27] width 239 height 17
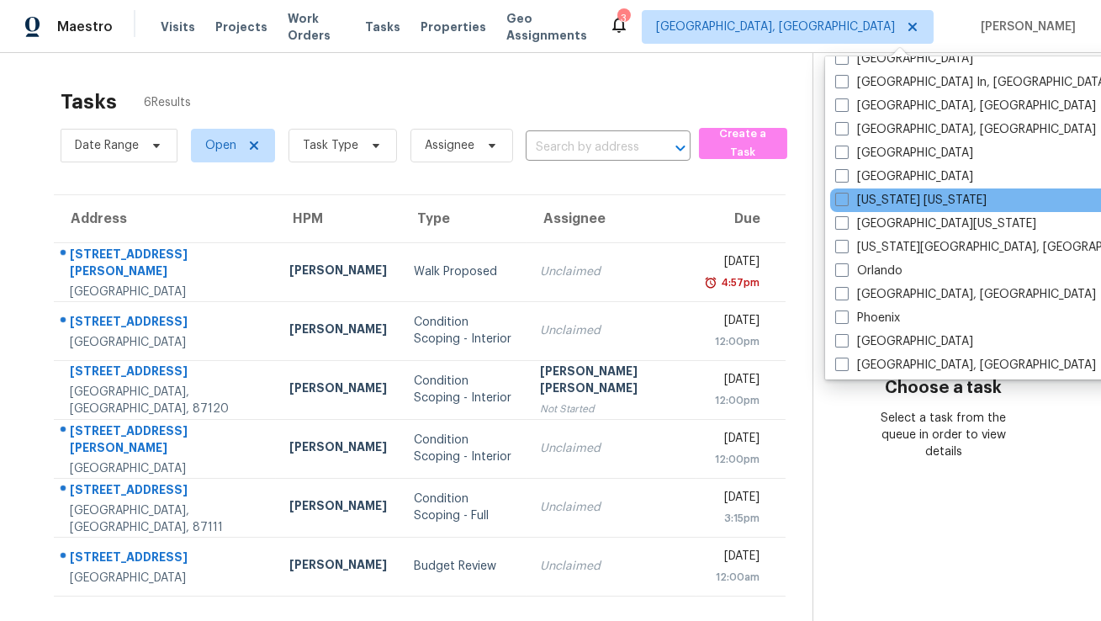
scroll to position [734, 0]
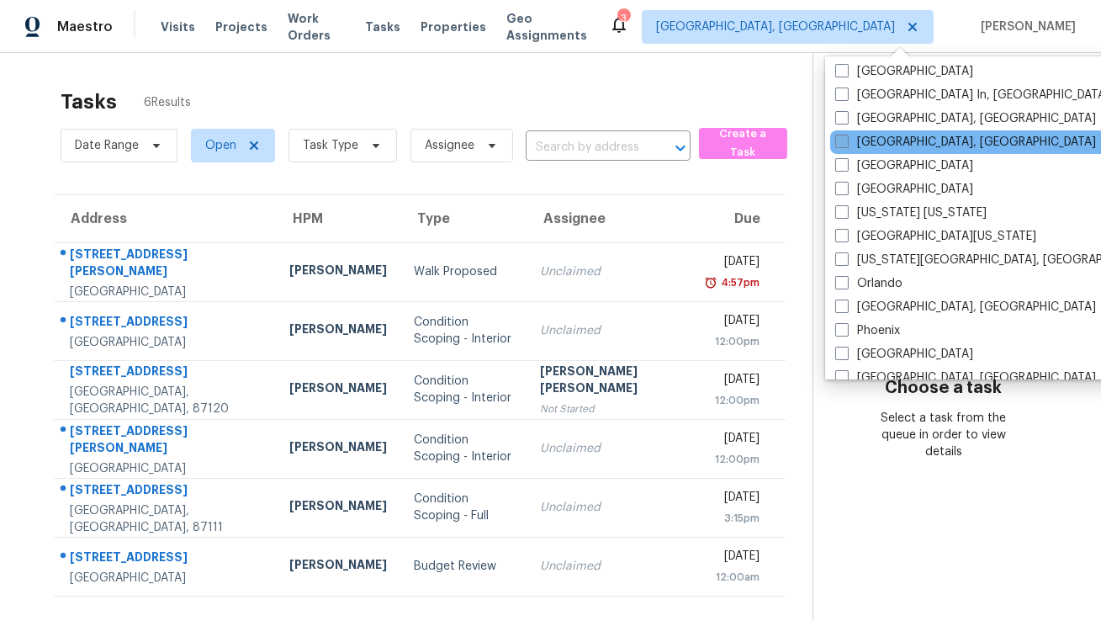
click at [854, 144] on label "Miami, FL" at bounding box center [965, 142] width 261 height 17
click at [846, 144] on input "Miami, FL" at bounding box center [840, 139] width 11 height 11
checkbox input "true"
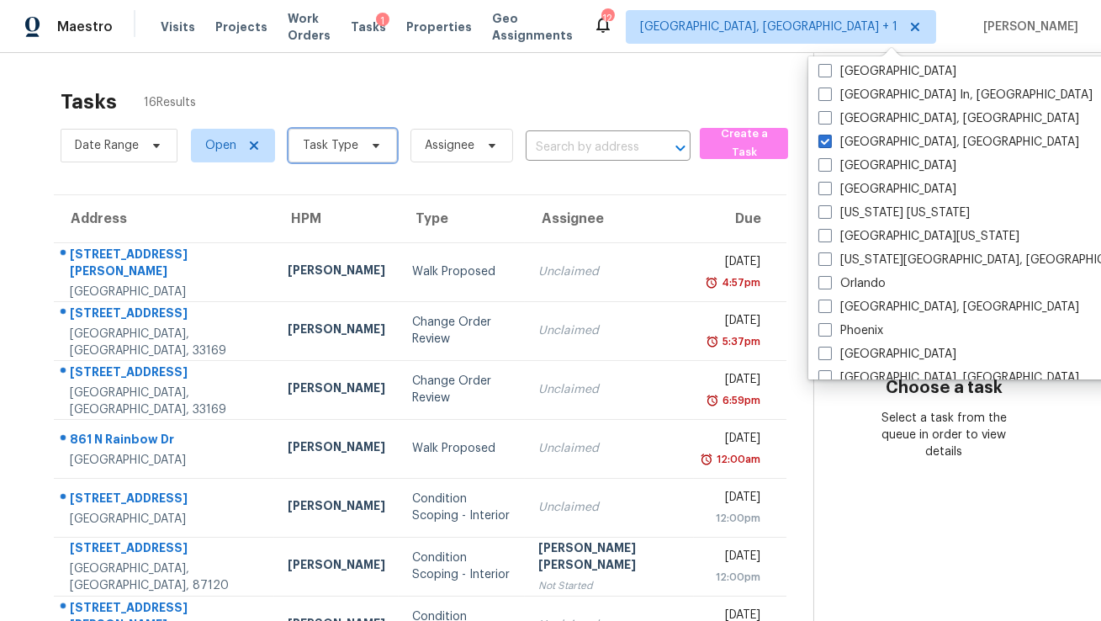
click at [322, 153] on span "Task Type" at bounding box center [331, 145] width 56 height 17
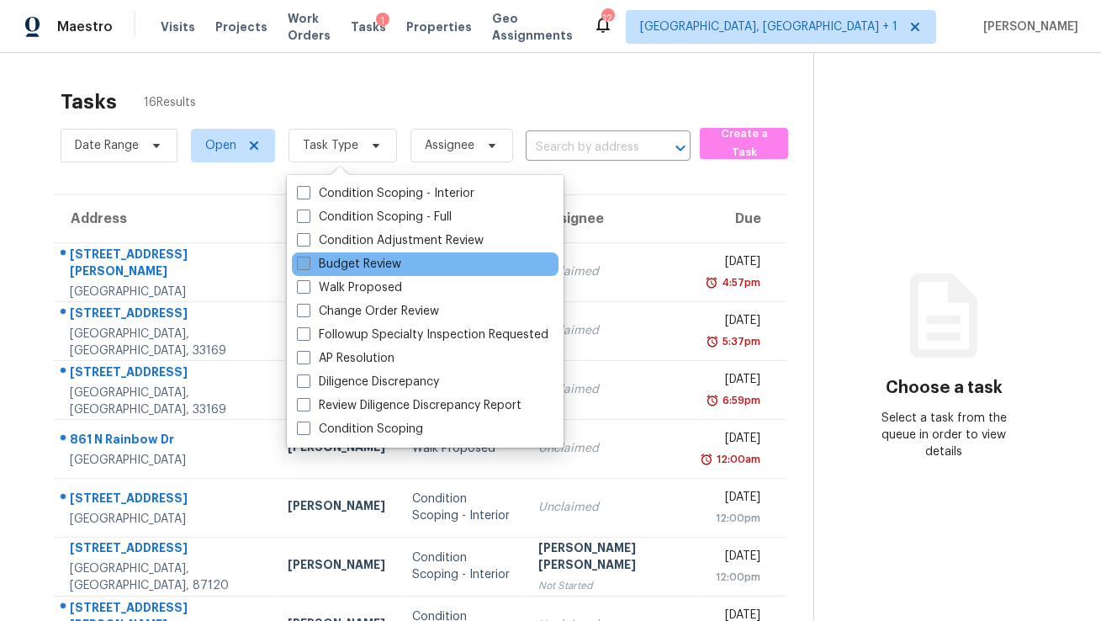
click at [338, 265] on label "Budget Review" at bounding box center [349, 264] width 104 height 17
click at [308, 265] on input "Budget Review" at bounding box center [302, 261] width 11 height 11
checkbox input "true"
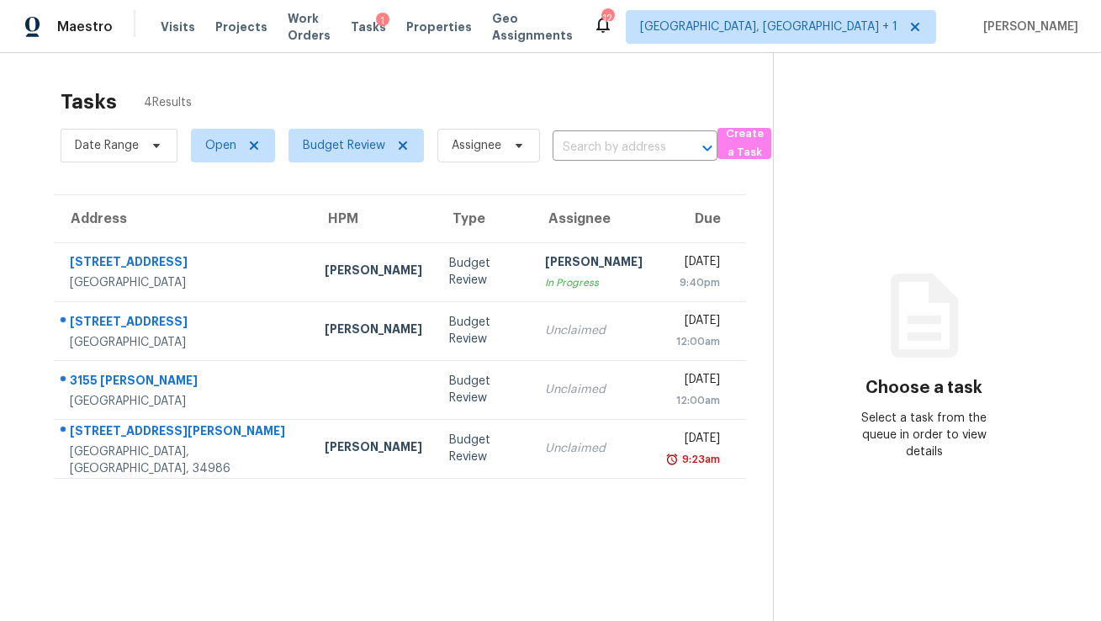
click at [557, 82] on div "Tasks 4 Results" at bounding box center [417, 102] width 712 height 44
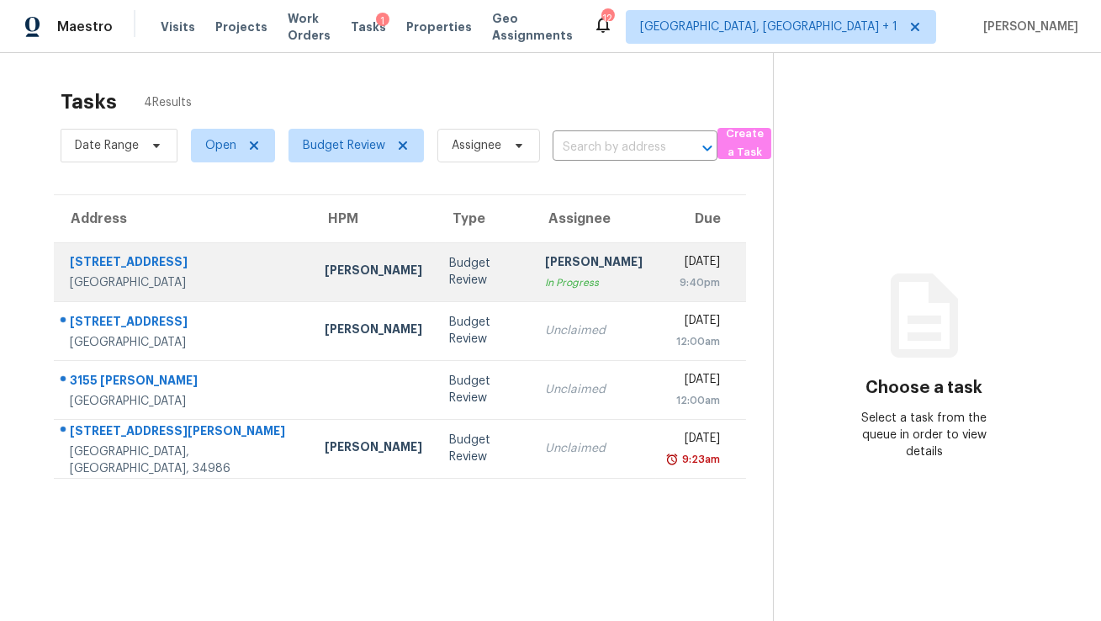
click at [656, 282] on td "Fri, Aug 15th 2025 9:40pm" at bounding box center [701, 271] width 91 height 59
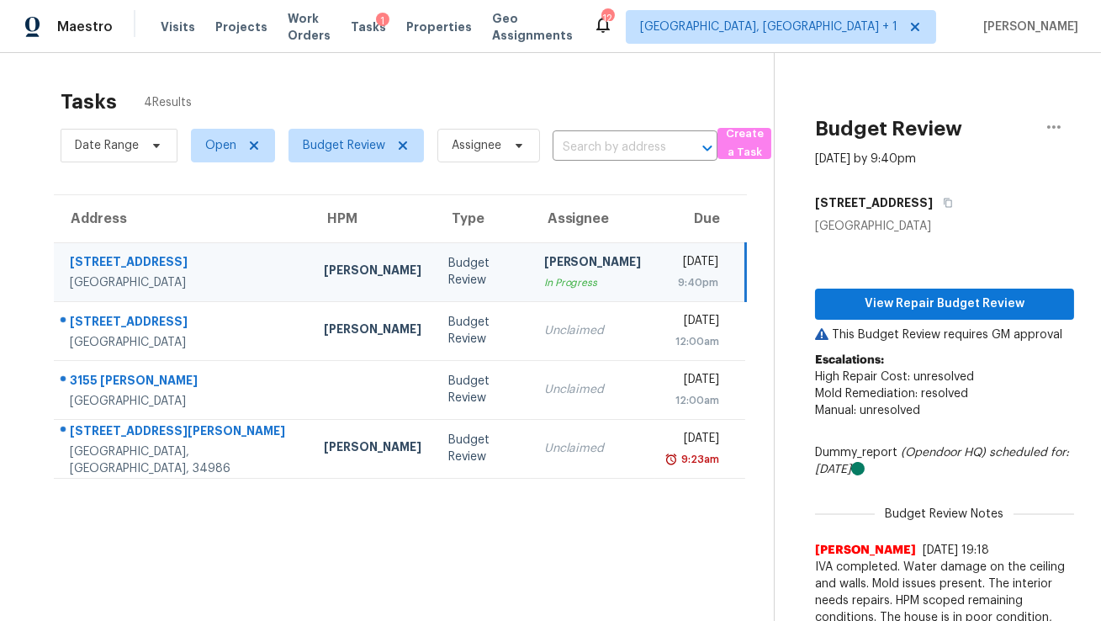
scroll to position [52, 0]
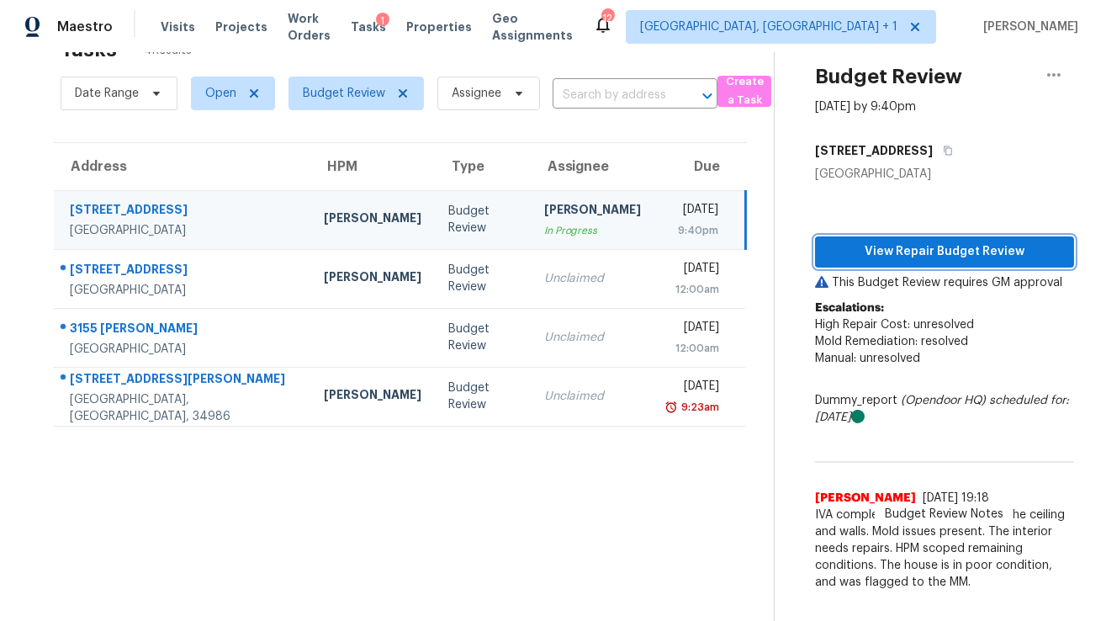
click at [900, 251] on span "View Repair Budget Review" at bounding box center [945, 251] width 232 height 21
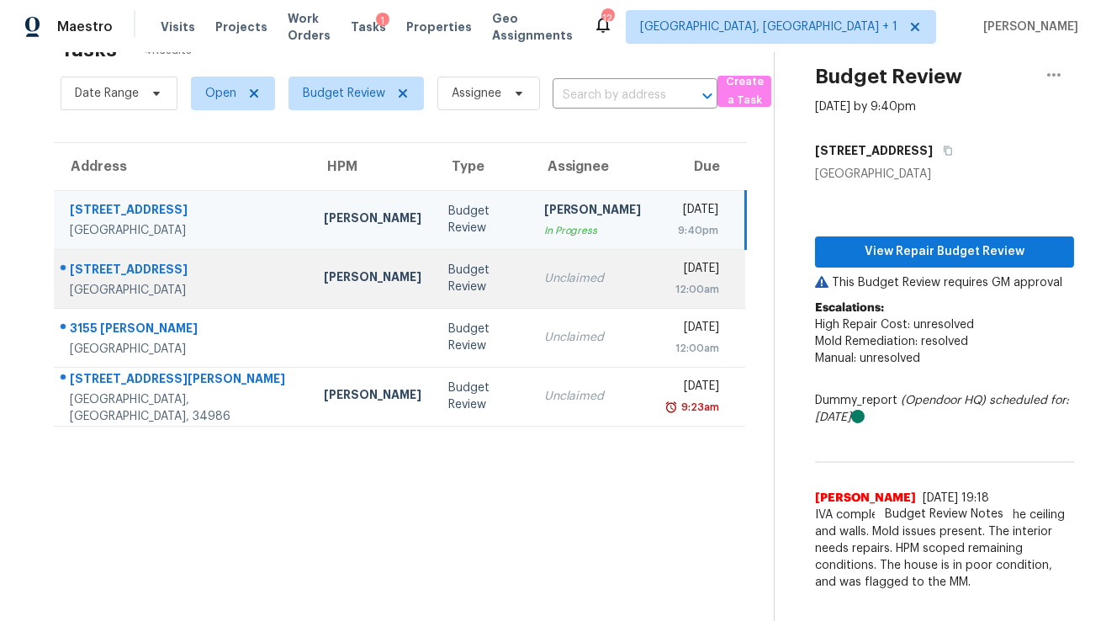
click at [329, 288] on td "Mark Cardenas" at bounding box center [372, 278] width 124 height 59
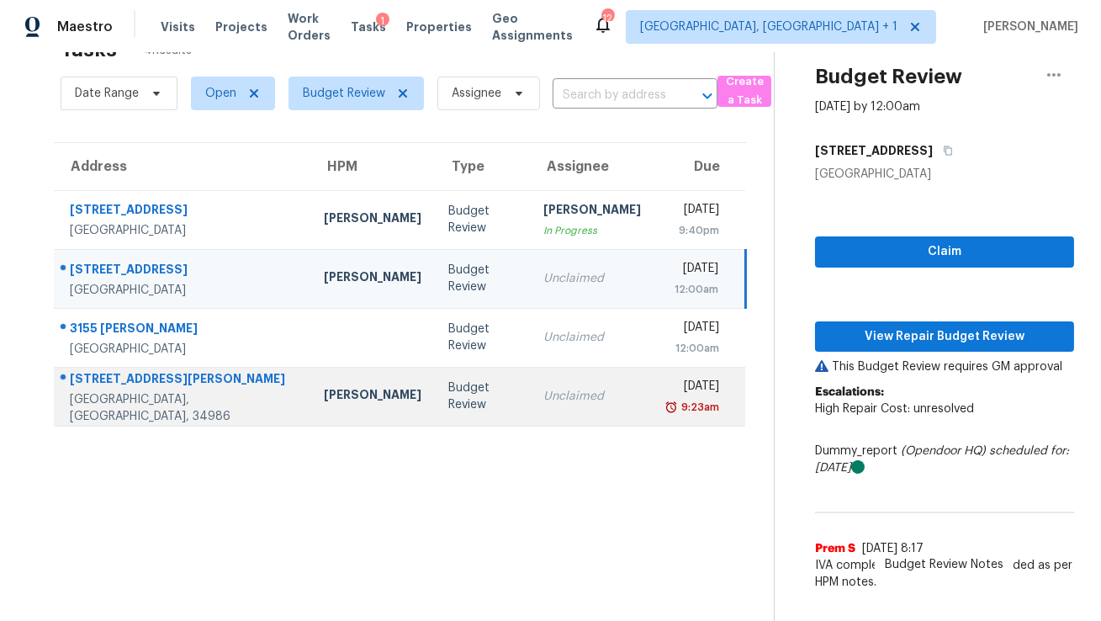
click at [348, 390] on div "Jeff Aniello" at bounding box center [373, 396] width 98 height 21
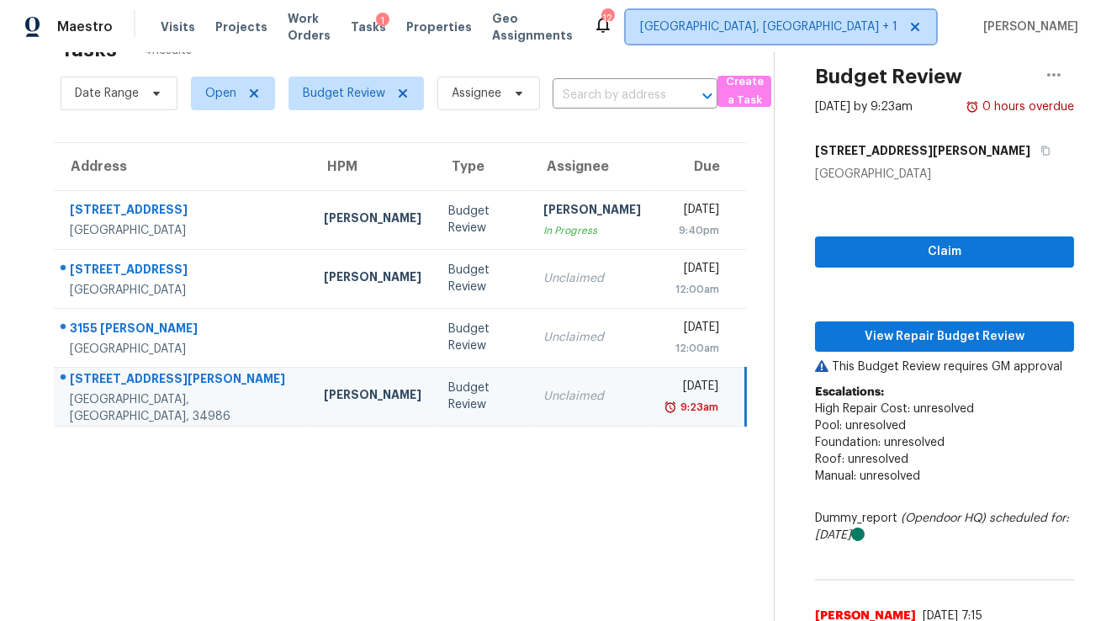
click at [883, 29] on span "Albuquerque, NM + 1" at bounding box center [768, 27] width 257 height 17
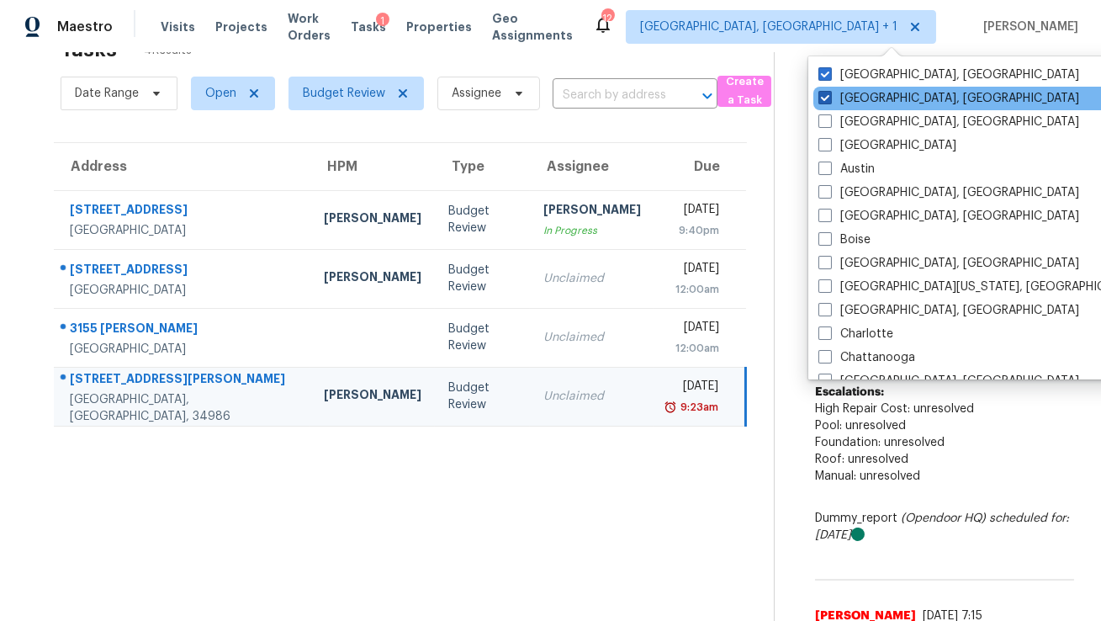
click at [868, 101] on label "Albuquerque, NM" at bounding box center [948, 98] width 261 height 17
click at [829, 101] on input "Albuquerque, NM" at bounding box center [823, 95] width 11 height 11
checkbox input "false"
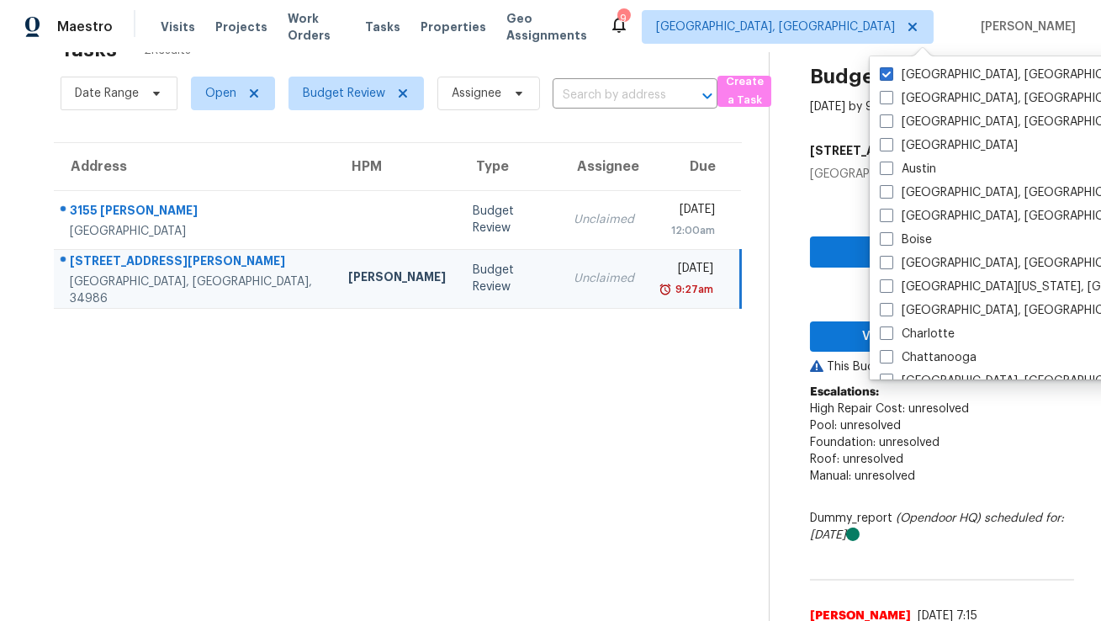
click at [278, 437] on section "Tasks 2 Results Date Range Open Budget Review Assignee ​ Create a Task Address …" at bounding box center [398, 389] width 742 height 723
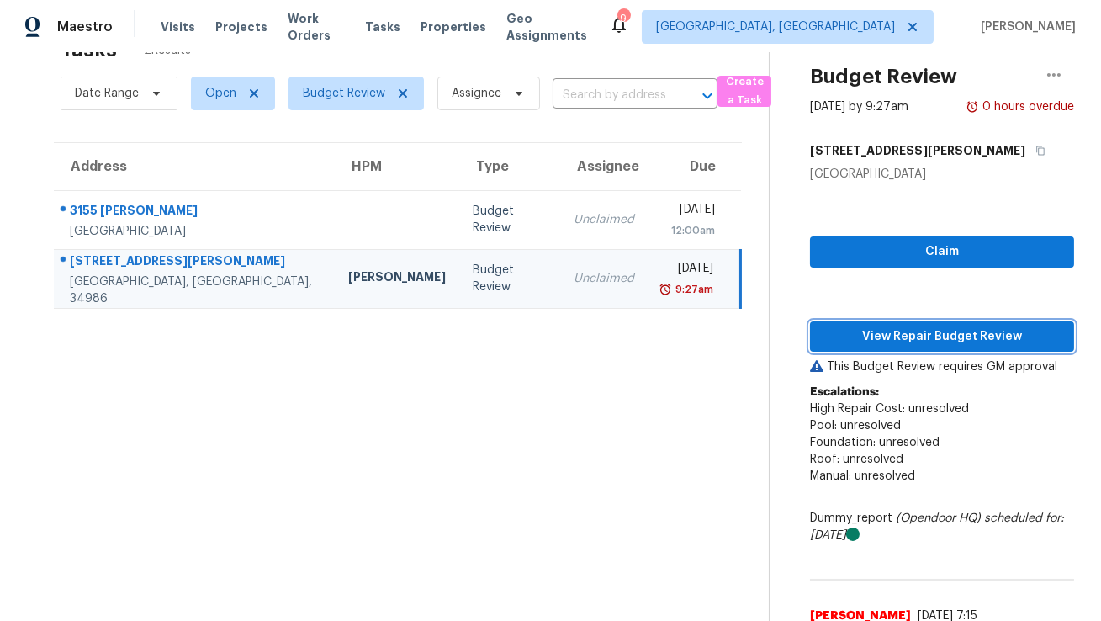
click at [919, 336] on span "View Repair Budget Review" at bounding box center [942, 336] width 237 height 21
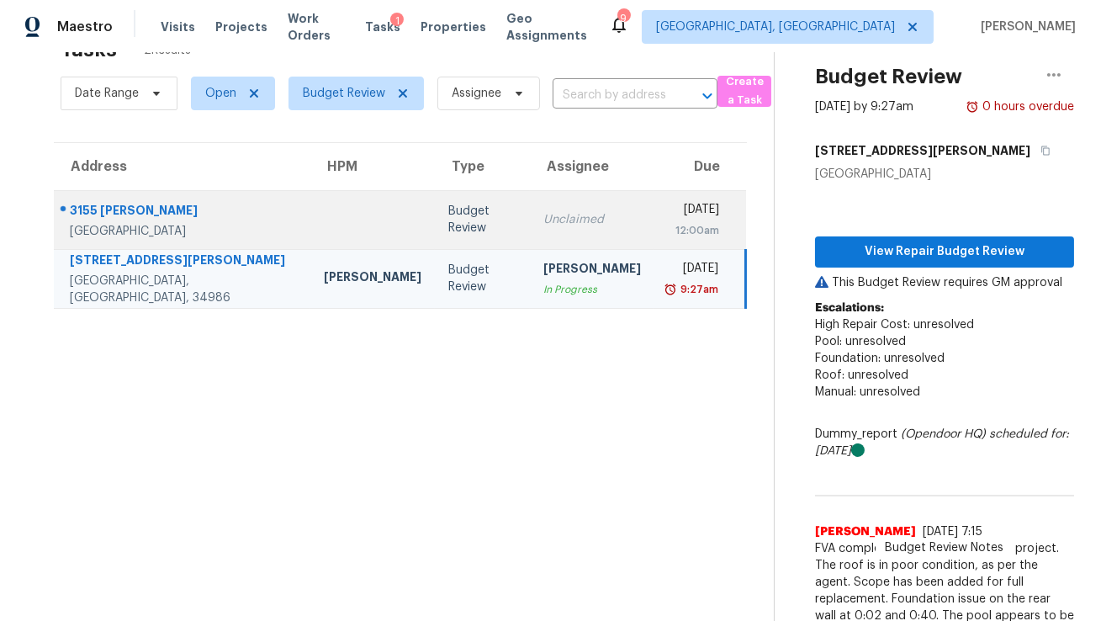
click at [310, 231] on td at bounding box center [372, 219] width 124 height 59
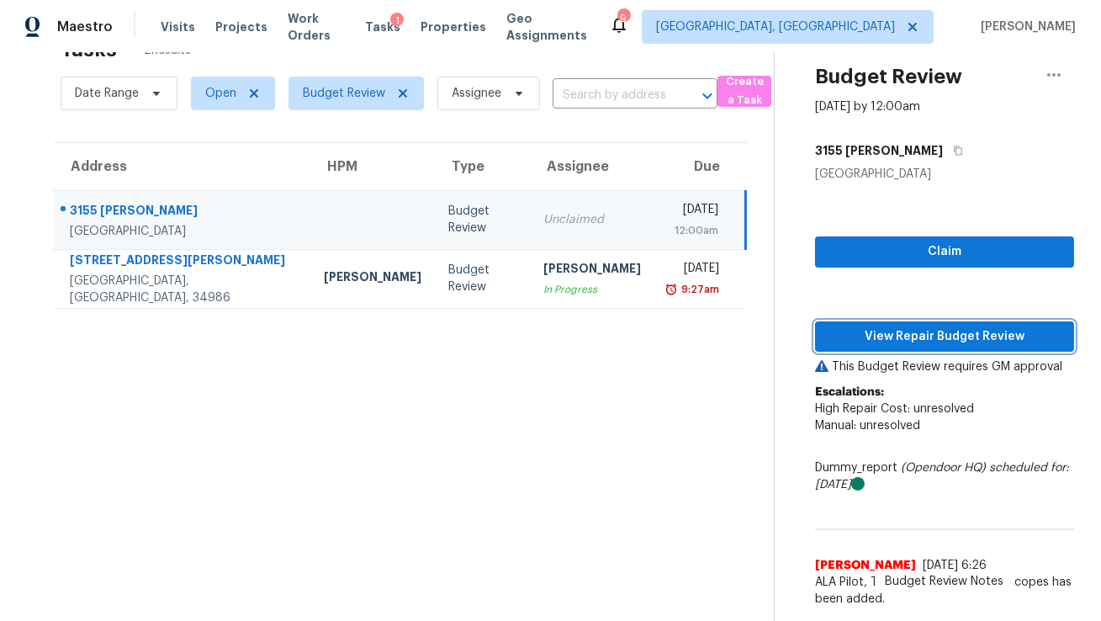
click at [951, 341] on span "View Repair Budget Review" at bounding box center [945, 336] width 232 height 21
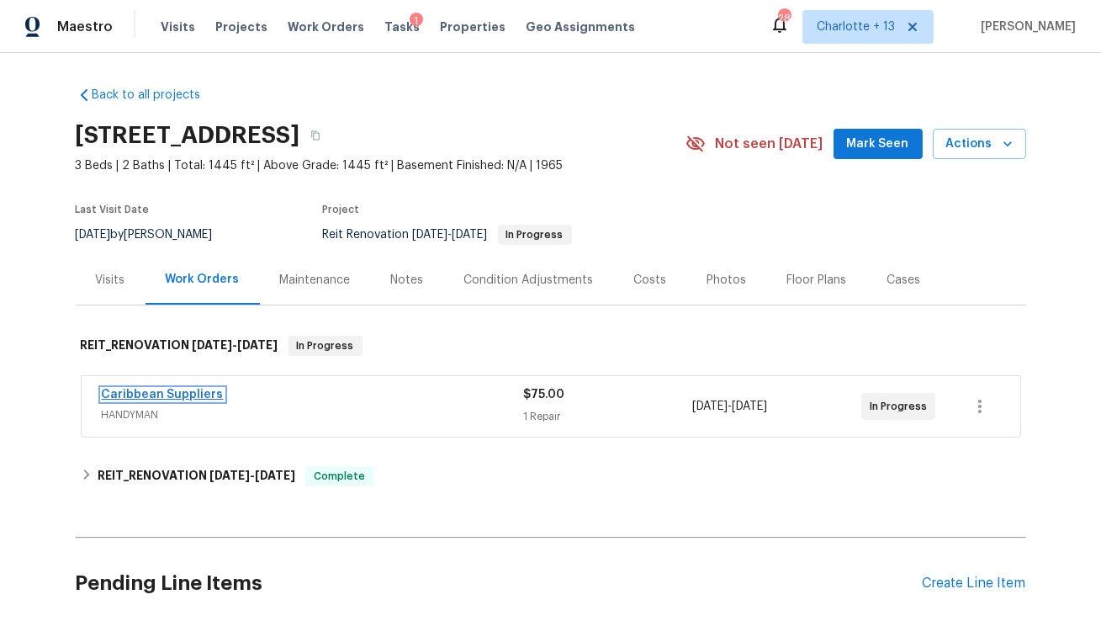
click at [161, 396] on link "Caribbean Suppliers" at bounding box center [163, 395] width 122 height 12
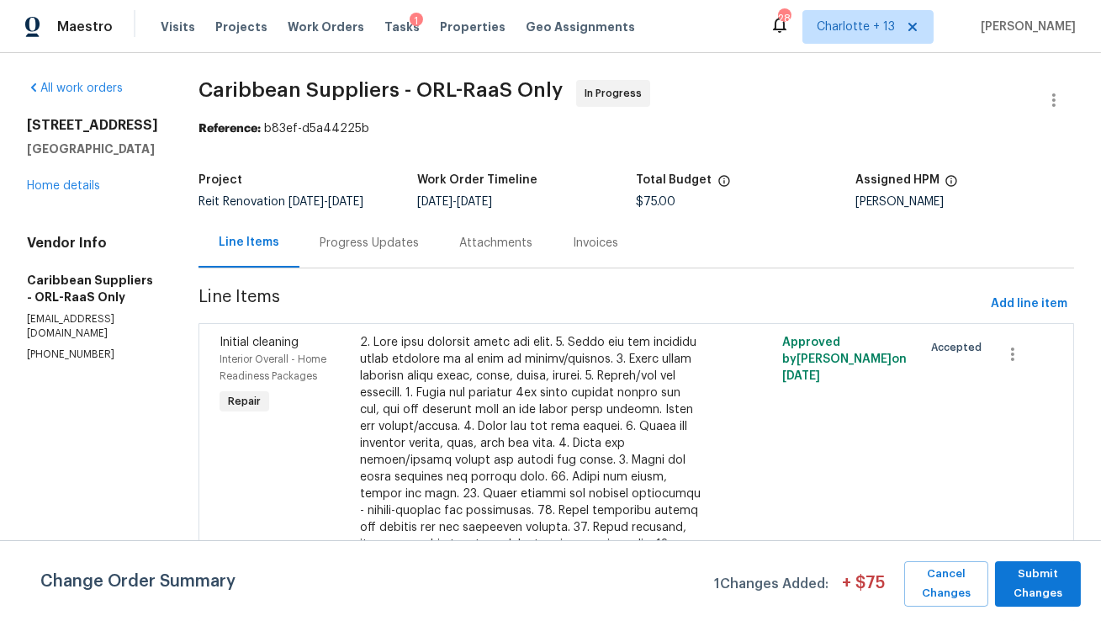
click at [381, 246] on div "Progress Updates" at bounding box center [369, 243] width 99 height 17
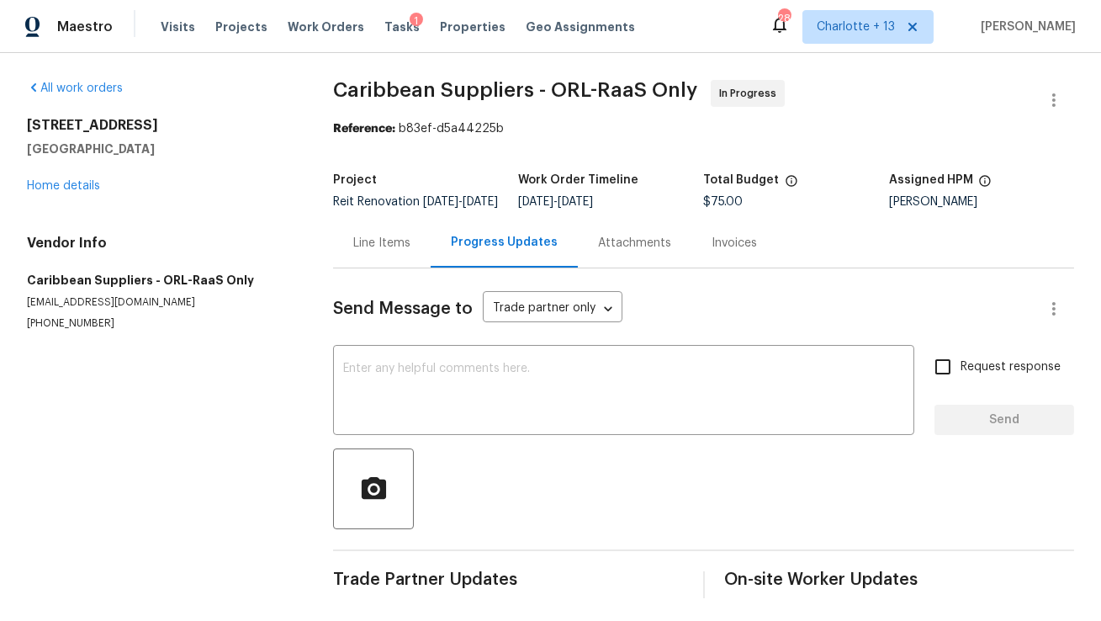
scroll to position [17, 0]
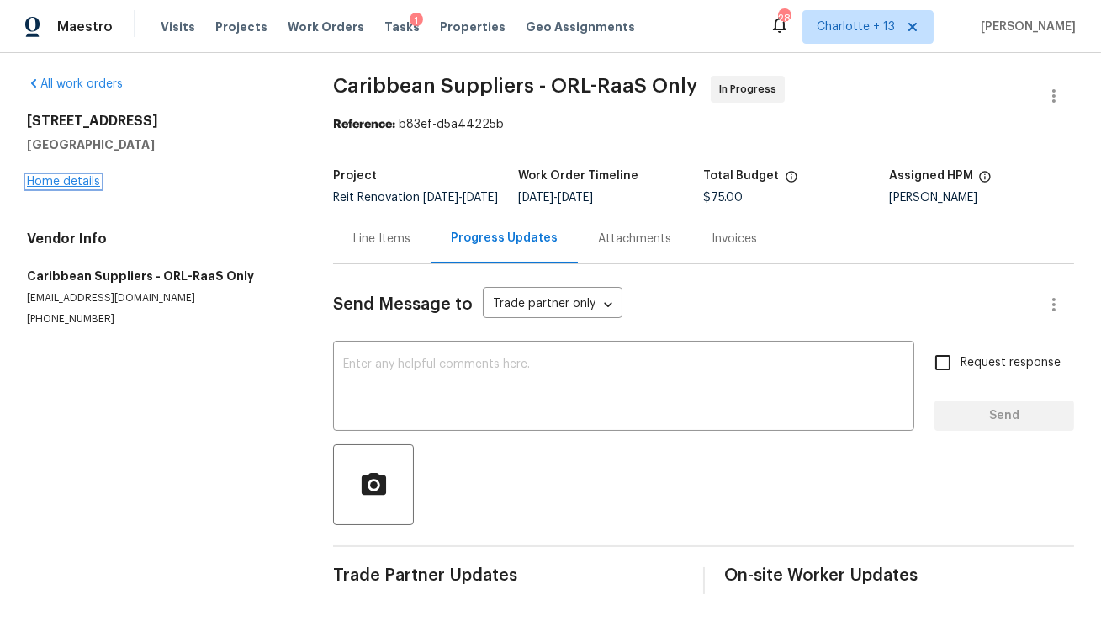
click at [80, 176] on link "Home details" at bounding box center [63, 182] width 73 height 12
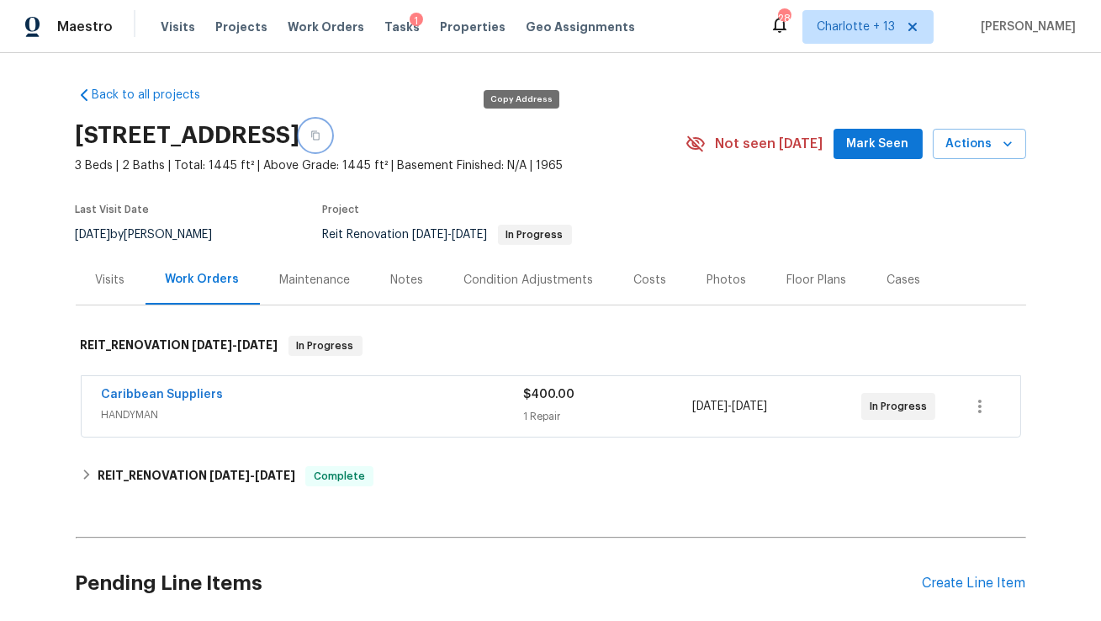
click at [320, 132] on icon "button" at bounding box center [315, 135] width 8 height 9
click at [391, 31] on span "Tasks" at bounding box center [401, 27] width 35 height 12
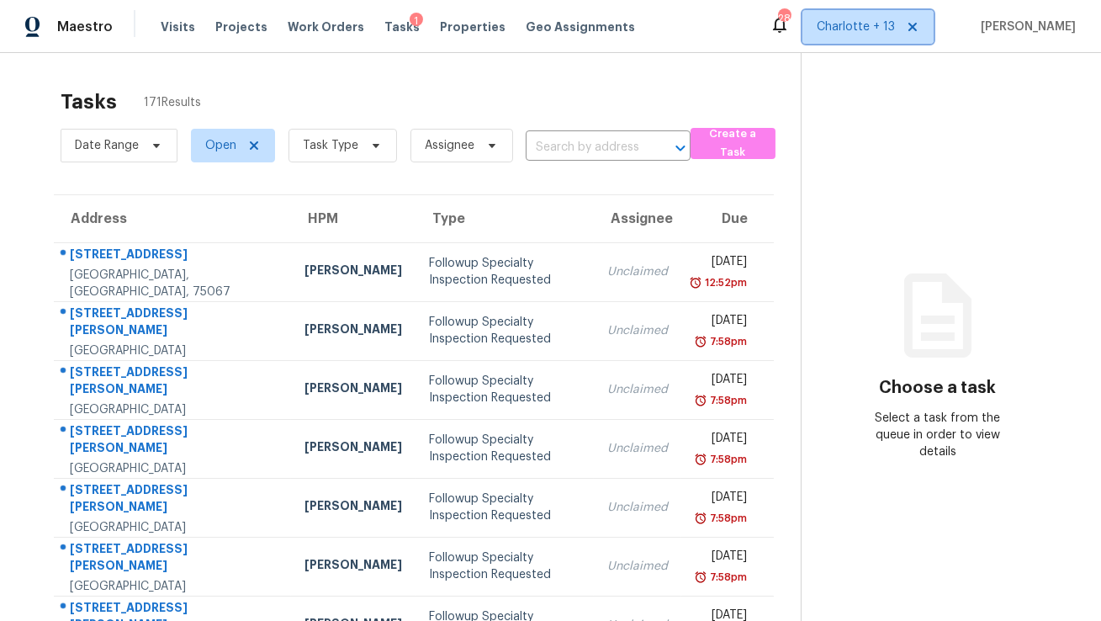
click at [919, 30] on icon at bounding box center [912, 26] width 13 height 13
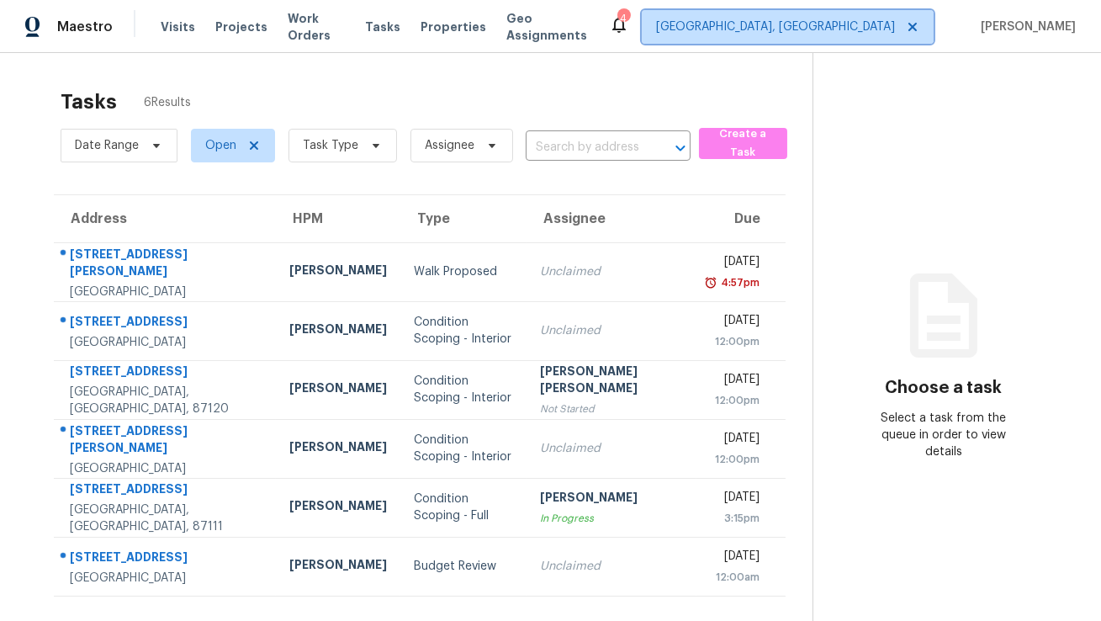
click at [890, 34] on span "Albuquerque, NM" at bounding box center [775, 27] width 239 height 17
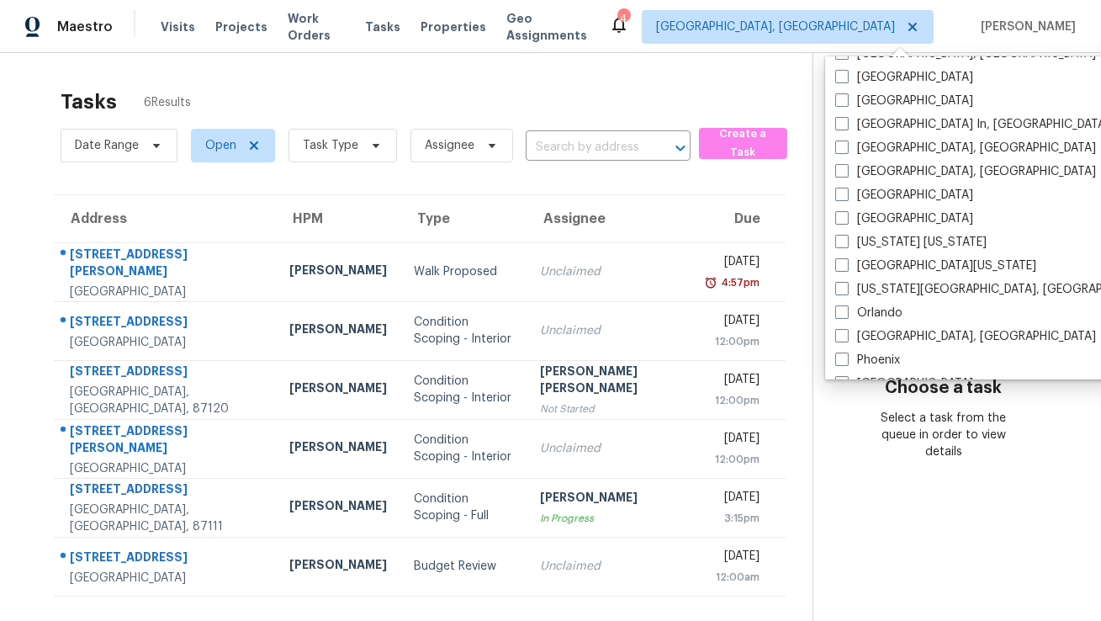
scroll to position [701, 0]
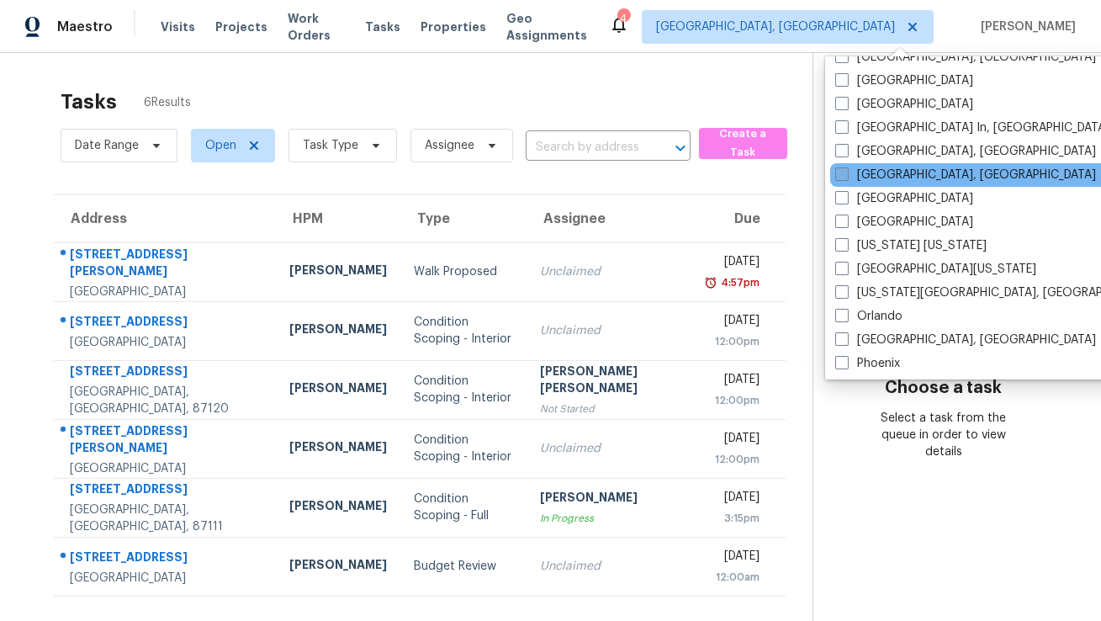
click at [875, 182] on label "Miami, FL" at bounding box center [965, 175] width 261 height 17
click at [846, 177] on input "Miami, FL" at bounding box center [840, 172] width 11 height 11
checkbox input "true"
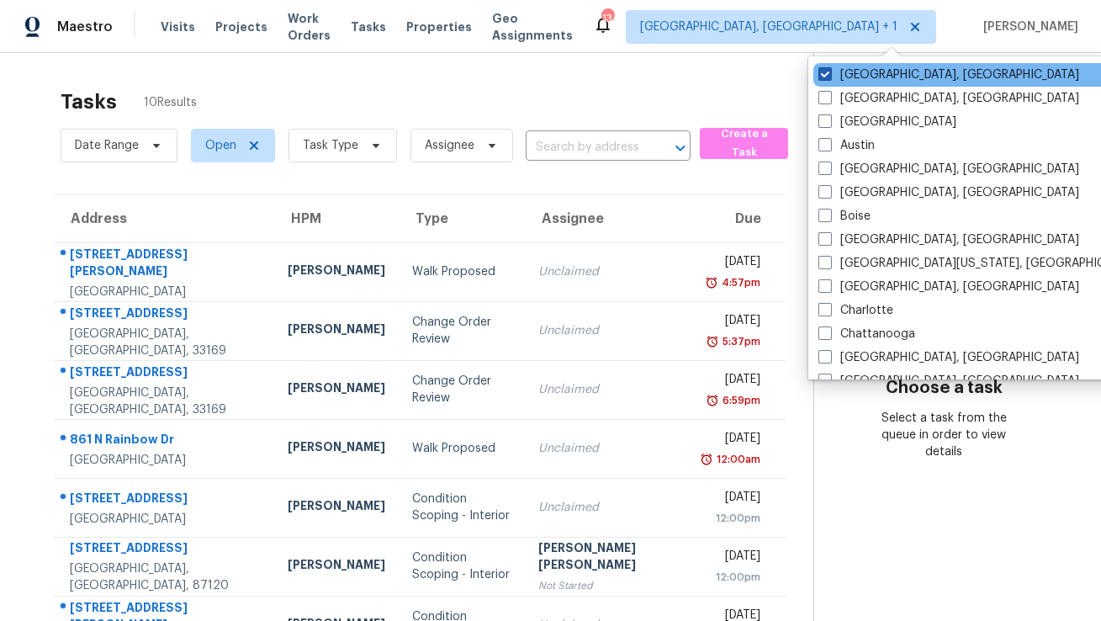
click at [856, 72] on label "Albuquerque, NM" at bounding box center [948, 74] width 261 height 17
click at [829, 72] on input "Albuquerque, NM" at bounding box center [823, 71] width 11 height 11
checkbox input "false"
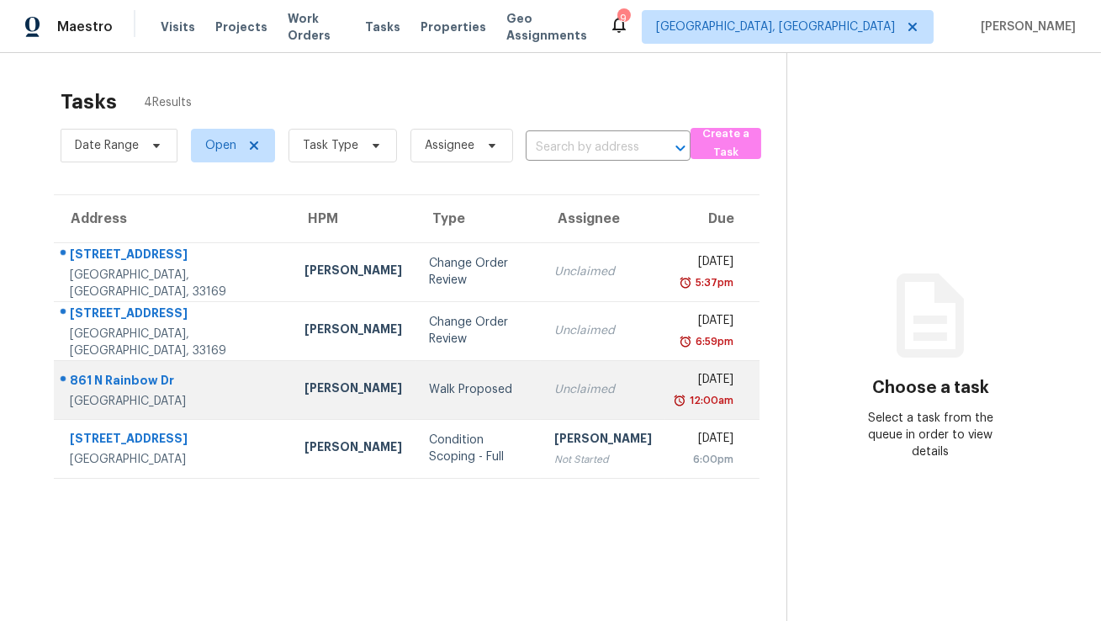
click at [554, 392] on div "Unclaimed" at bounding box center [603, 389] width 98 height 17
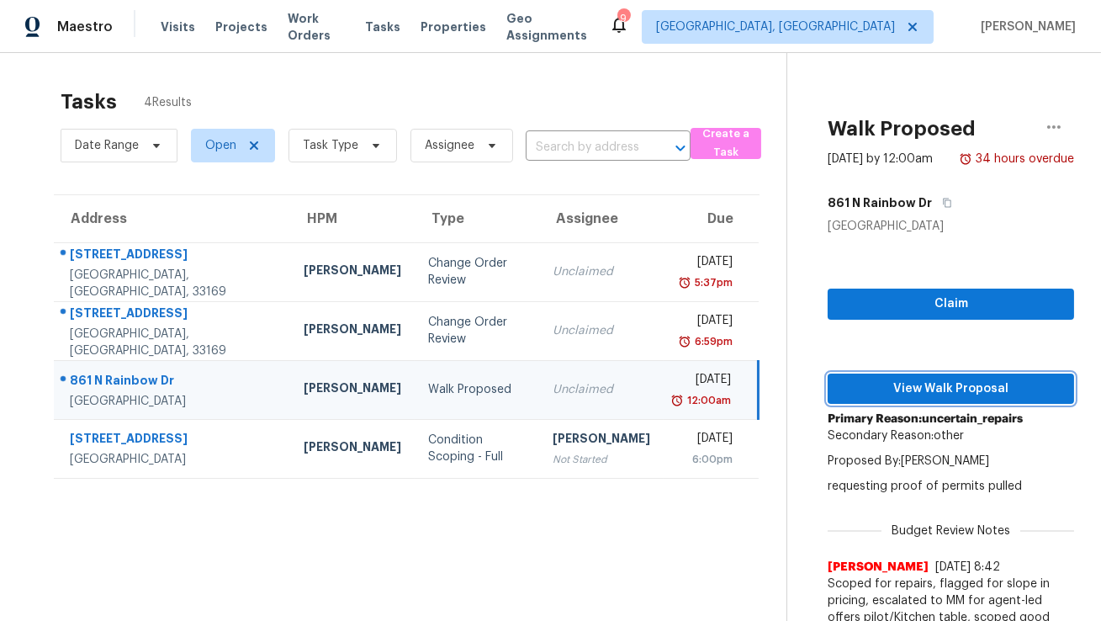
click at [866, 386] on span "View Walk Proposal" at bounding box center [951, 389] width 220 height 21
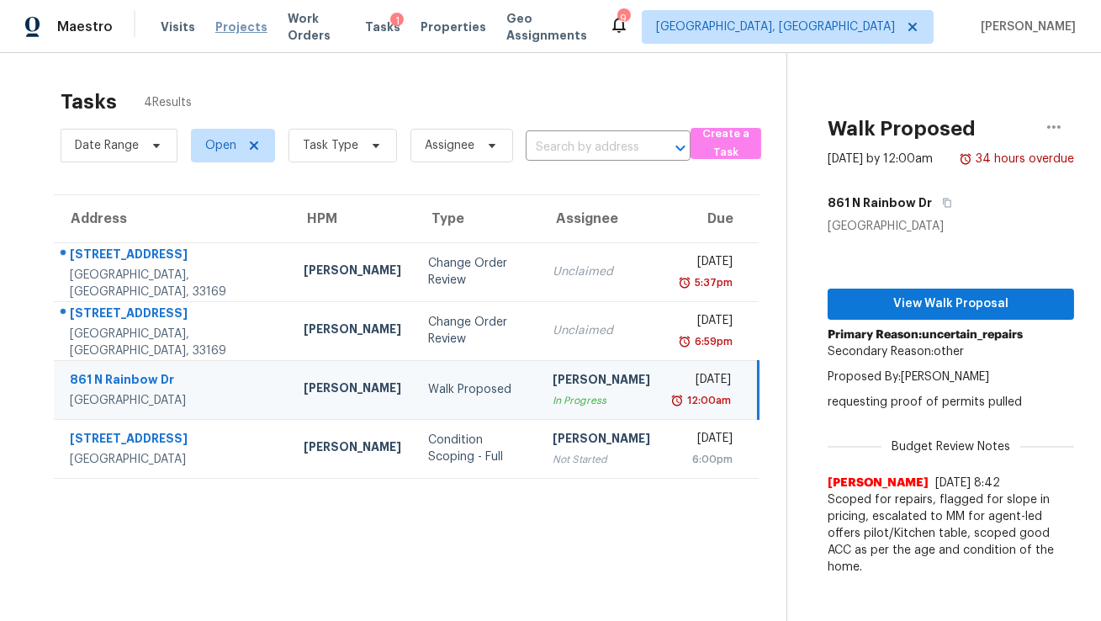
click at [226, 26] on span "Projects" at bounding box center [241, 27] width 52 height 17
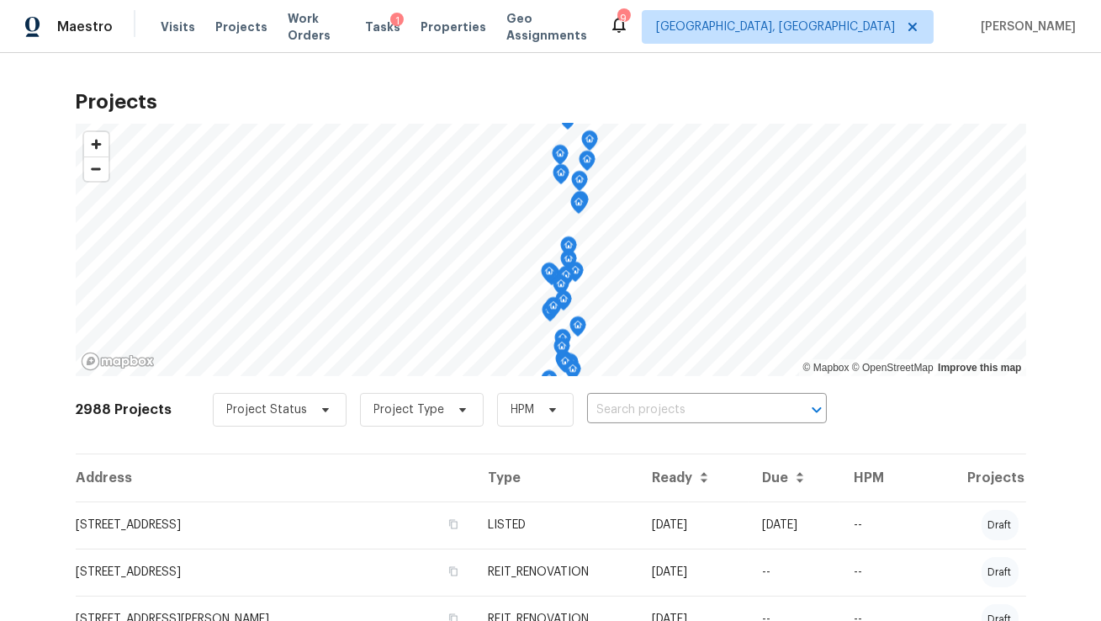
click at [599, 410] on input "text" at bounding box center [683, 410] width 193 height 26
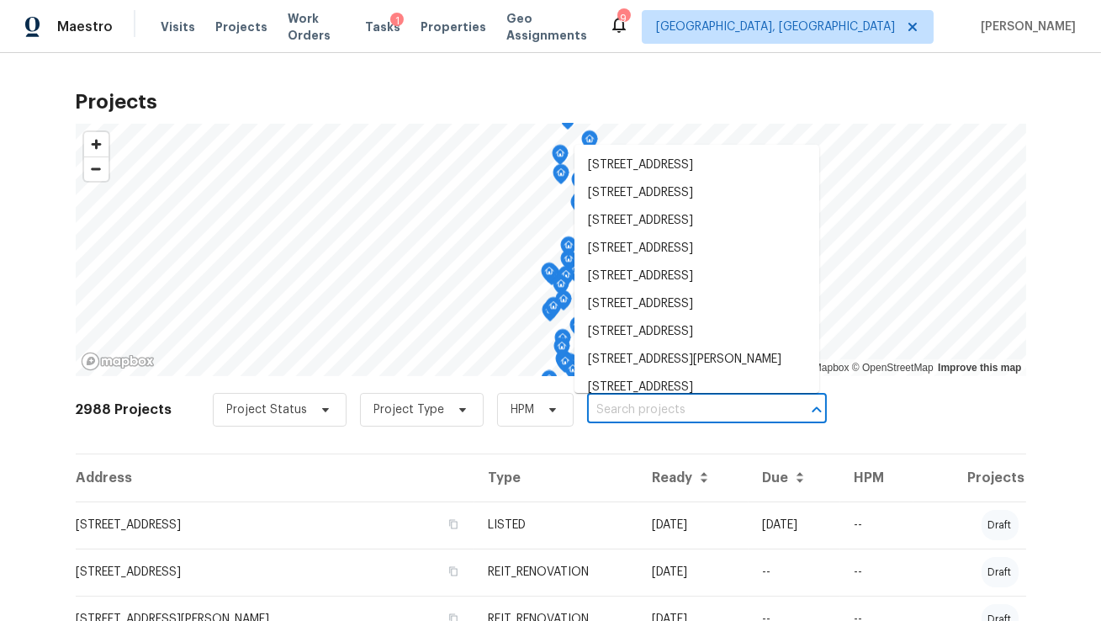
paste input "11087 NW 46th Dr, Coral Springs, FL 33076"
type input "11087 NW 46th Dr, Coral Springs, FL 33076"
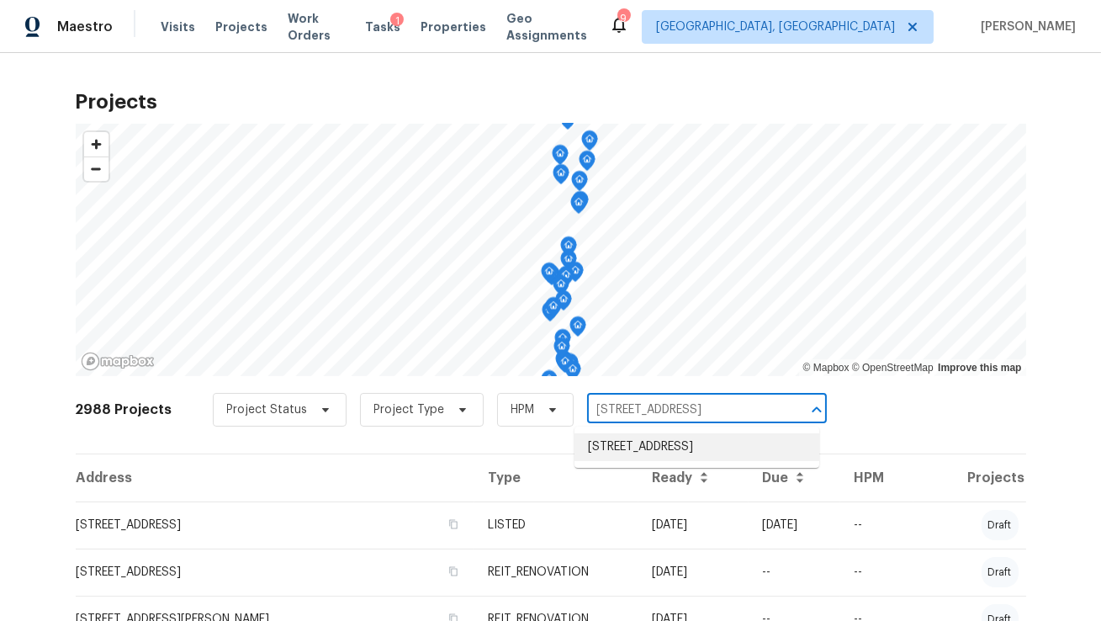
click at [603, 453] on li "11087 NW 46th Dr, Coral Springs, FL 33076" at bounding box center [697, 447] width 245 height 28
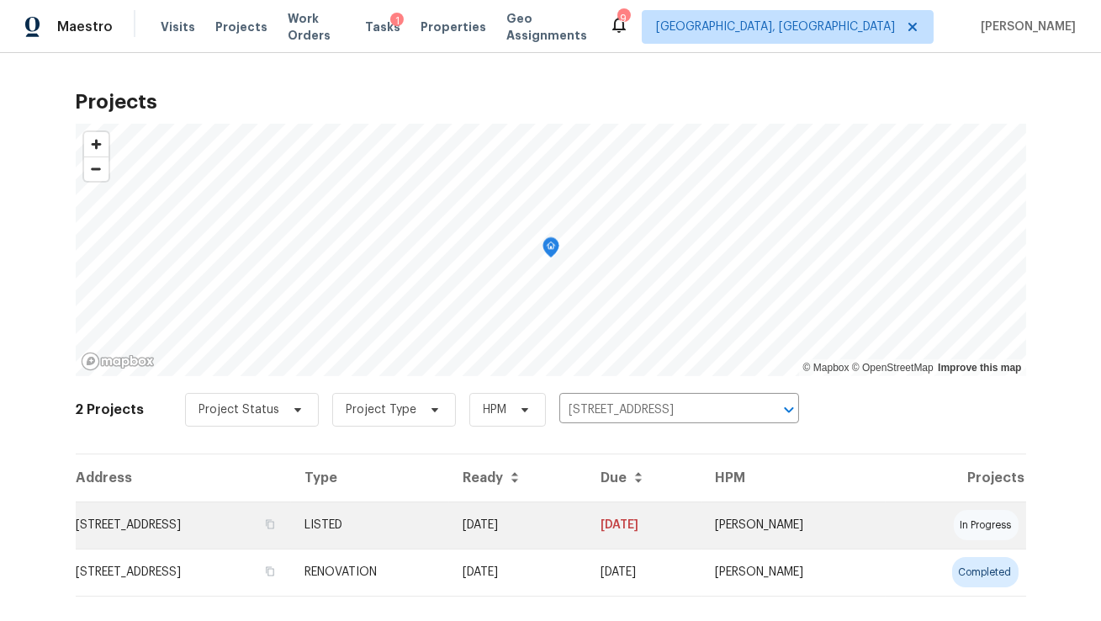
click at [124, 506] on td "11087 NW 46th Dr, Coral Springs, FL 33076" at bounding box center [183, 524] width 215 height 47
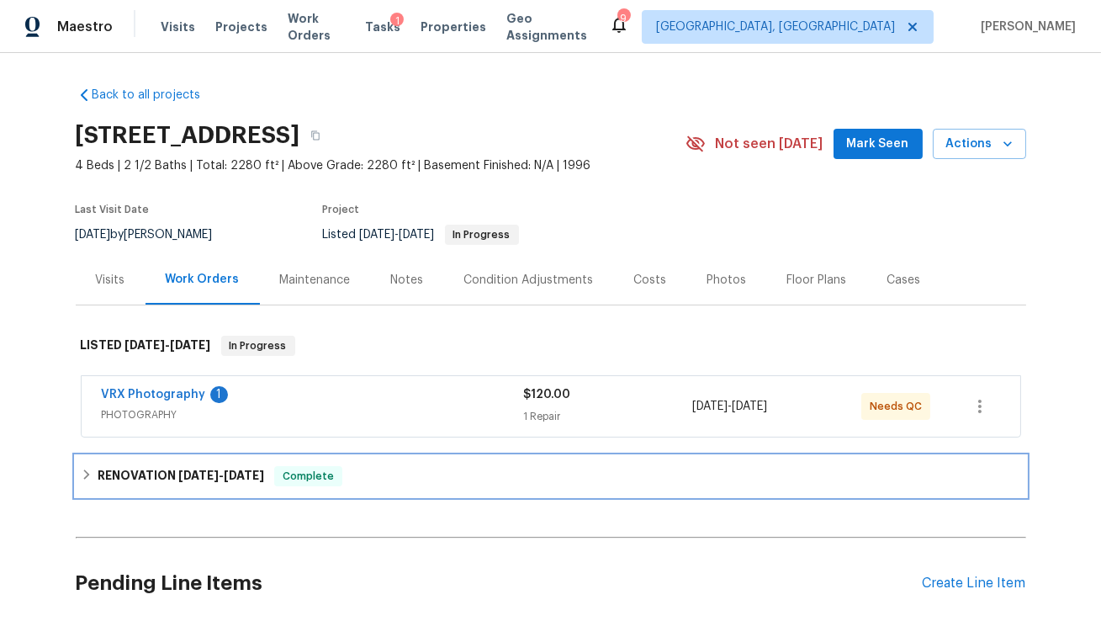
click at [142, 474] on h6 "RENOVATION 7/1/25 - 7/10/25" at bounding box center [181, 476] width 167 height 20
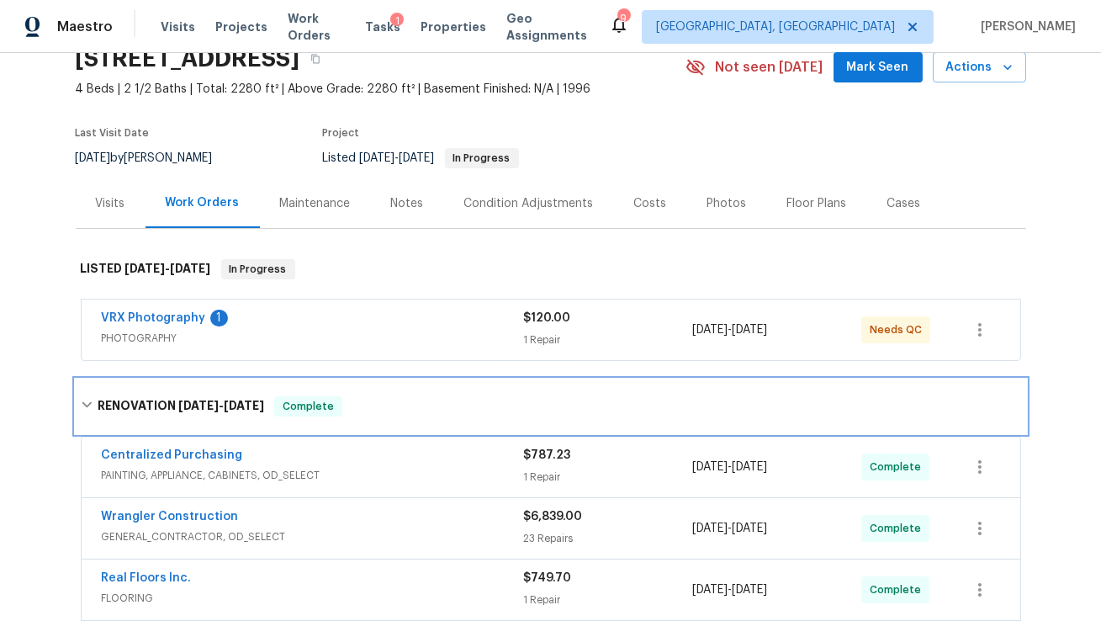
scroll to position [14, 0]
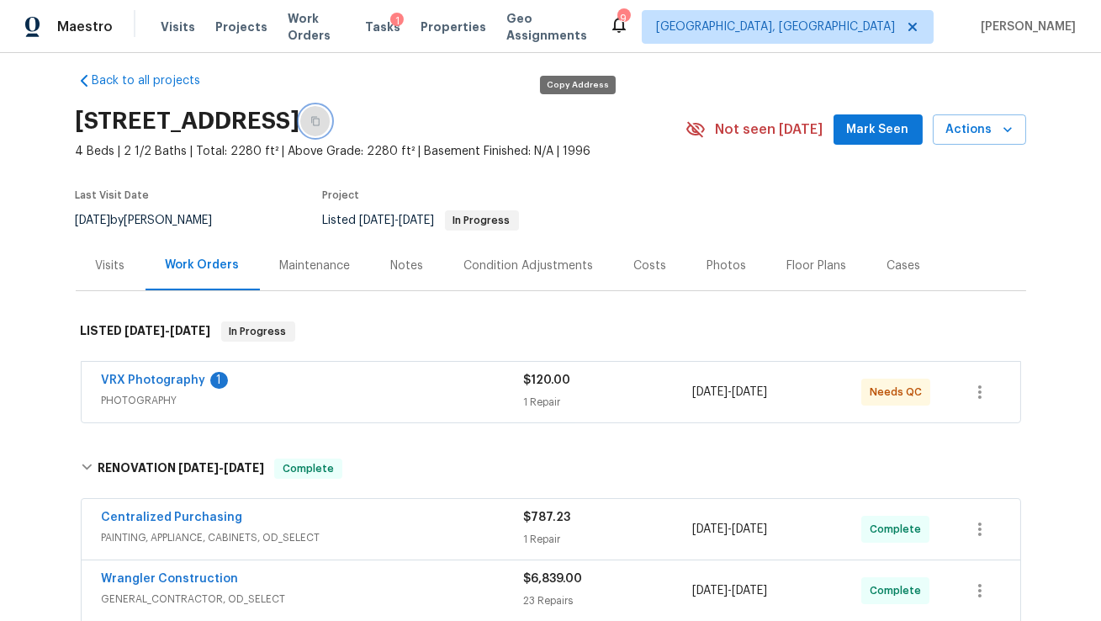
click at [331, 123] on button "button" at bounding box center [315, 121] width 30 height 30
